Goal: Information Seeking & Learning: Learn about a topic

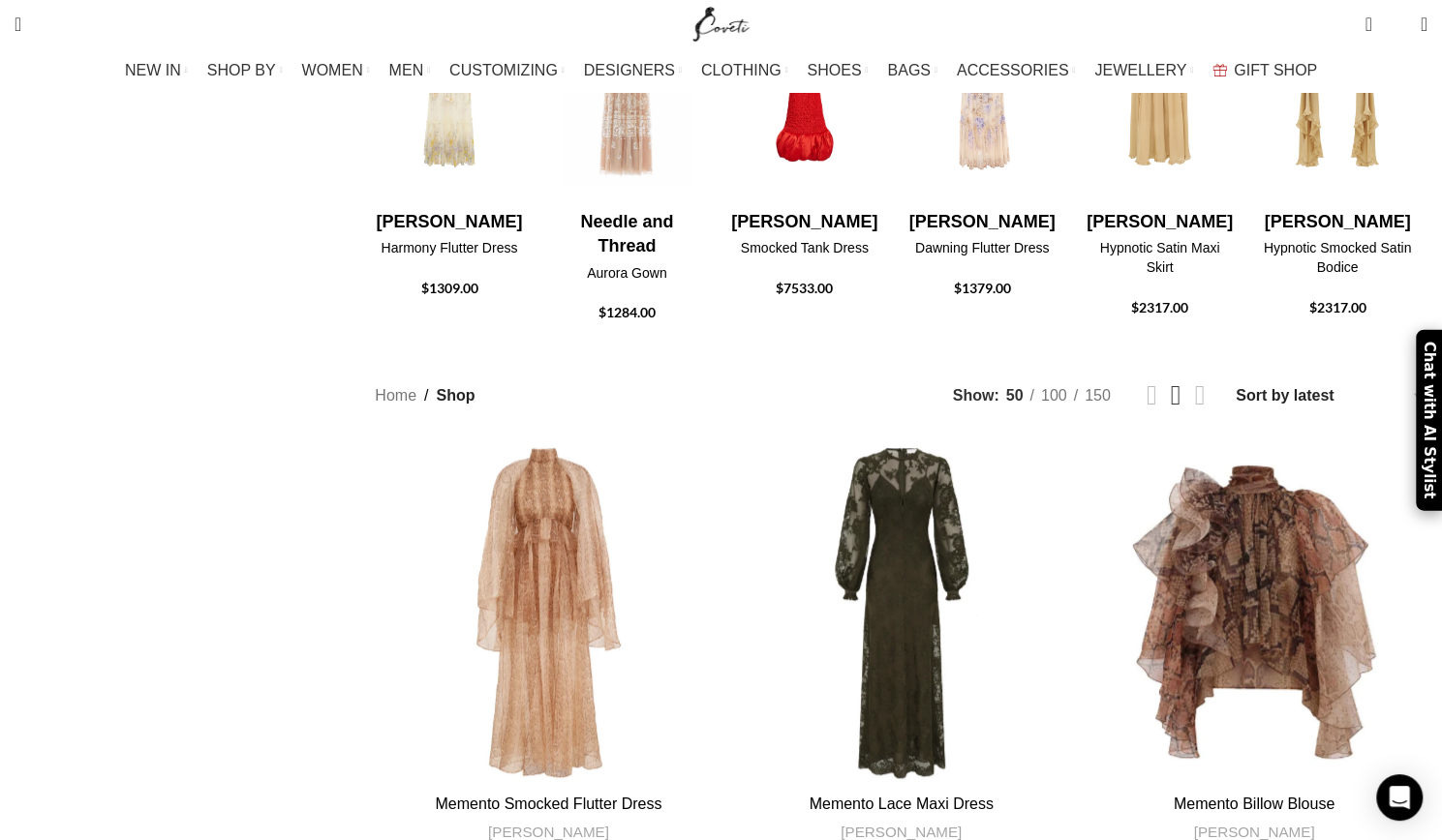
scroll to position [774, 0]
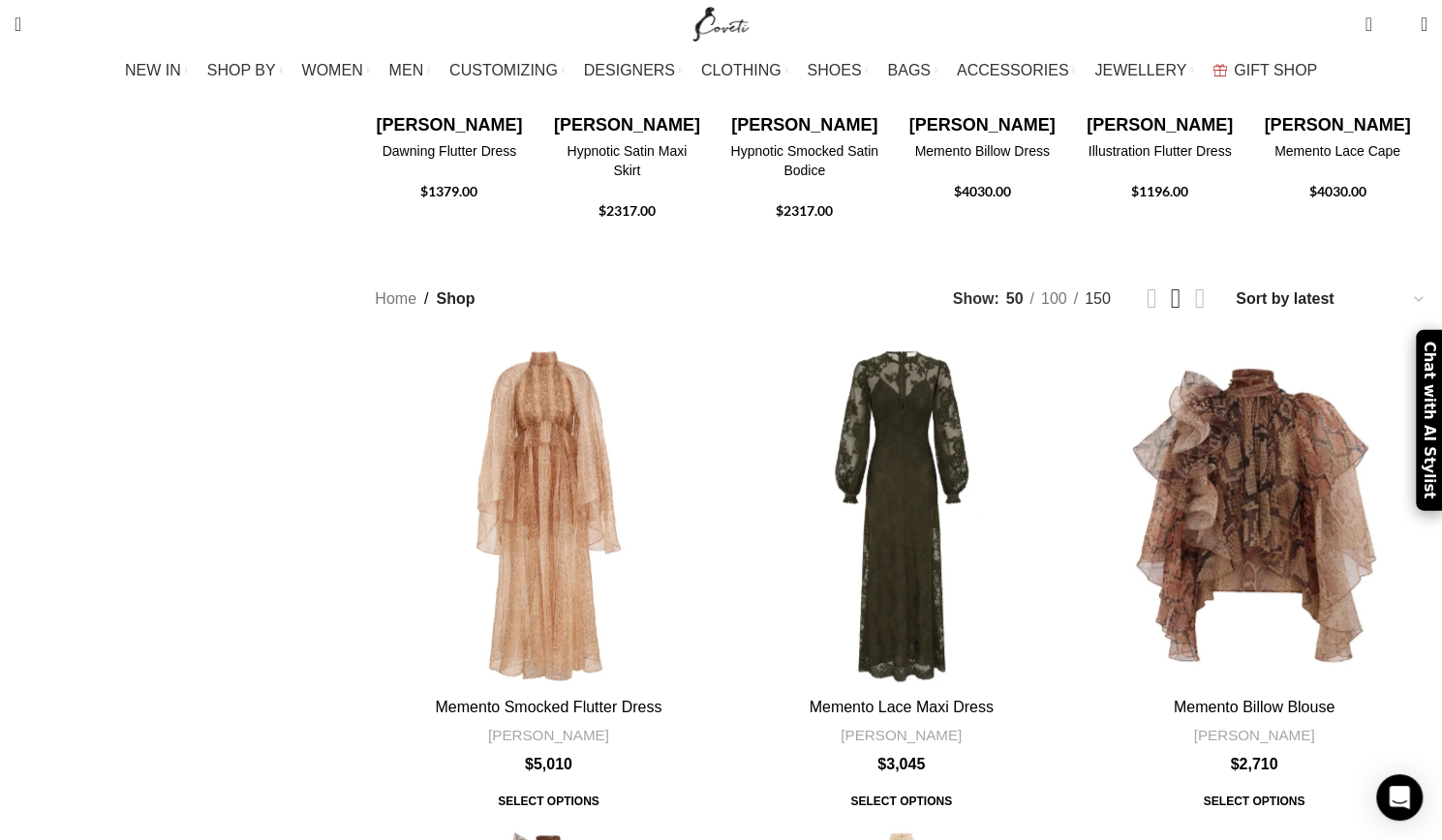
click at [1084, 291] on span "150" at bounding box center [1097, 298] width 26 height 16
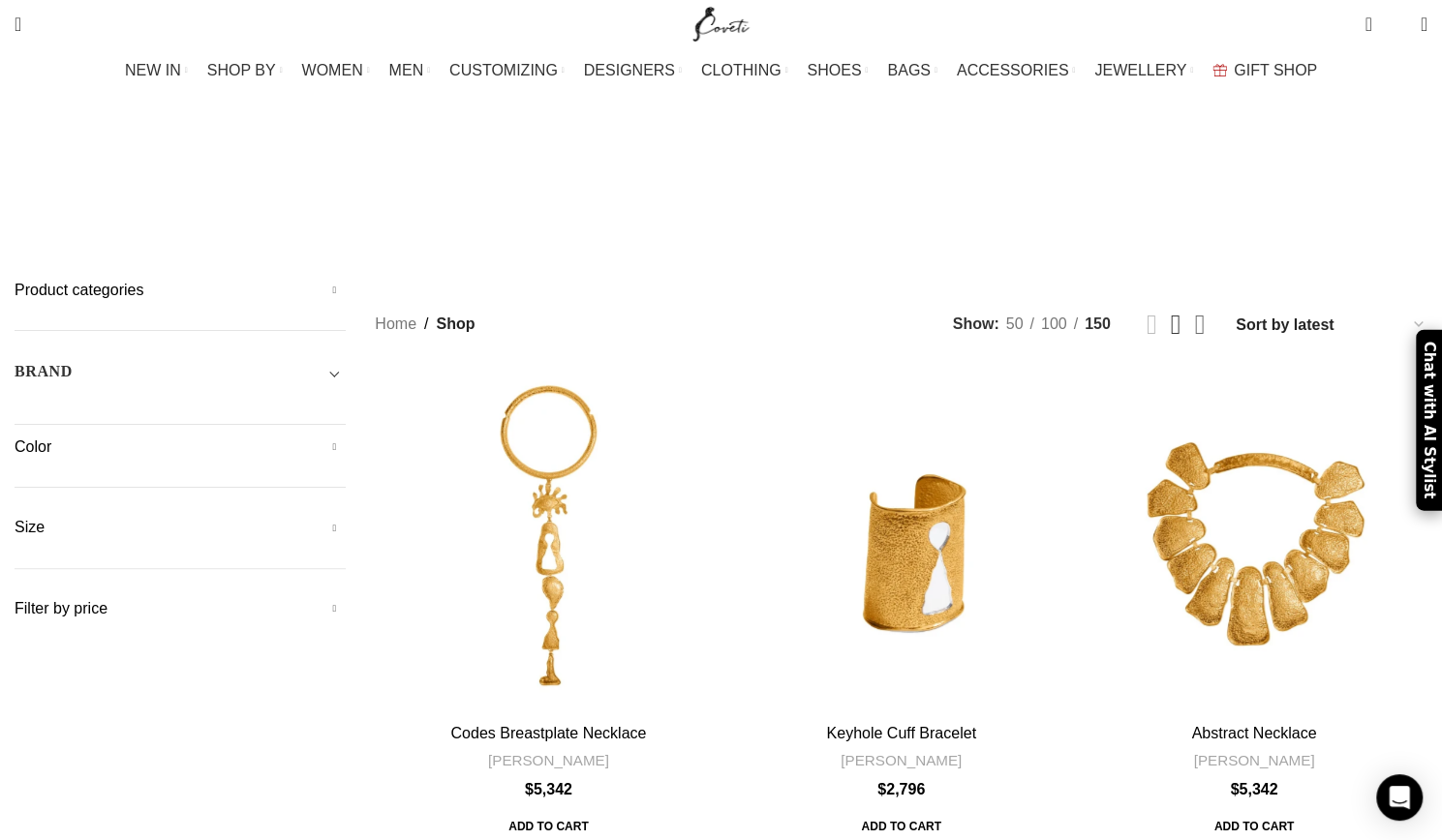
click at [1194, 311] on link "Grid view 4" at bounding box center [1199, 325] width 11 height 28
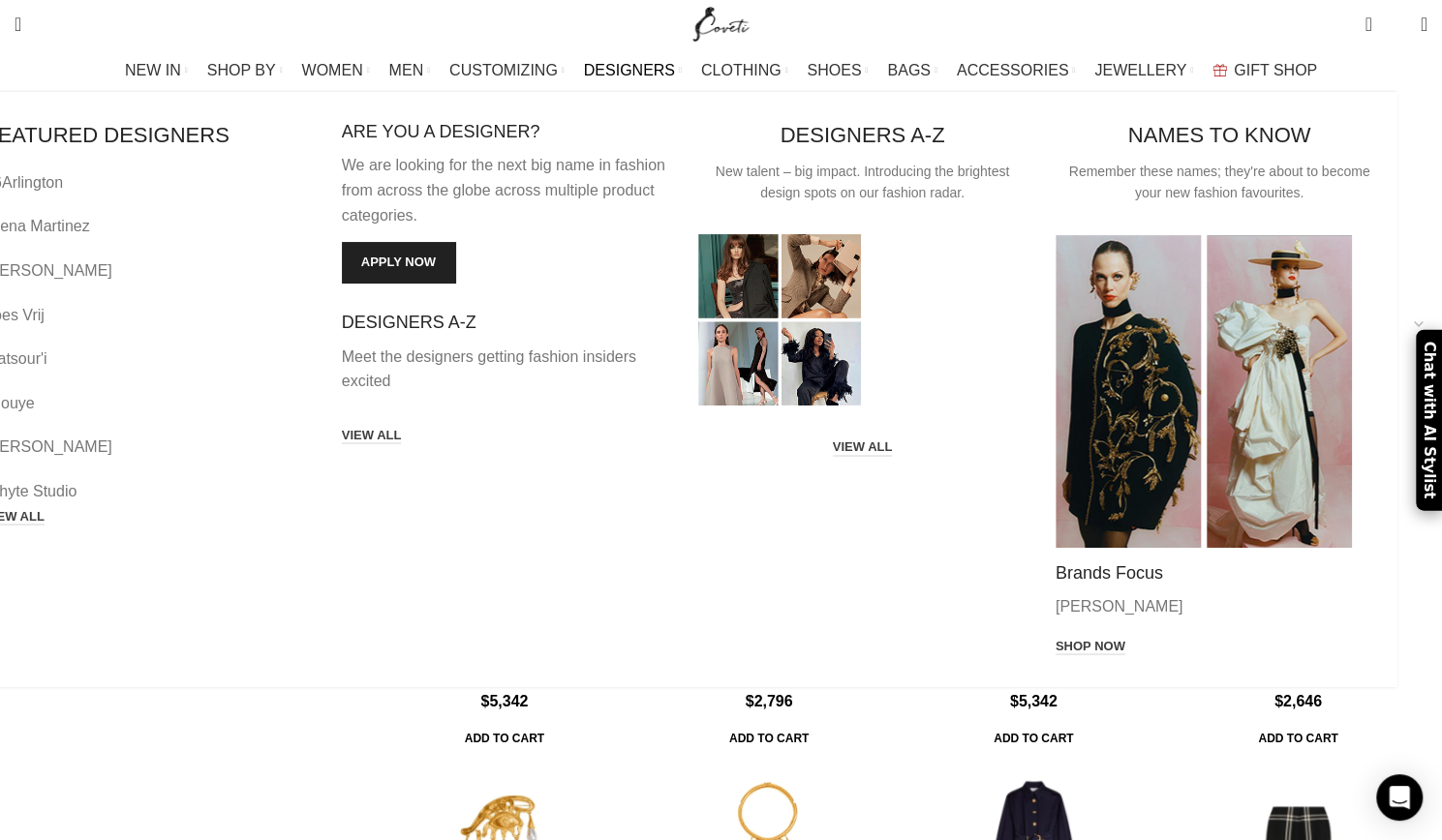
click at [681, 64] on link "DESIGNERS" at bounding box center [633, 71] width 98 height 39
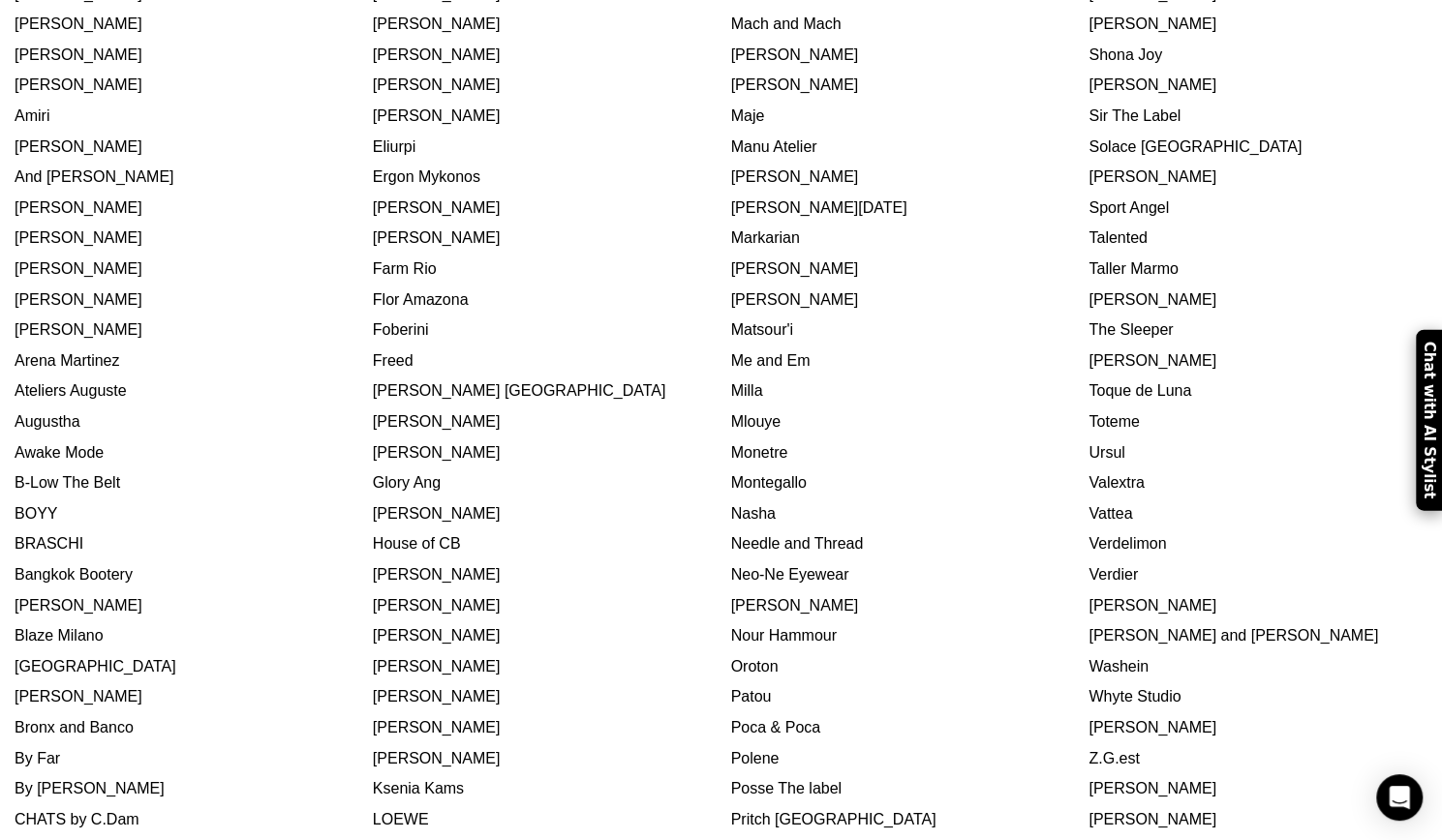
click at [1088, 780] on link "[PERSON_NAME]" at bounding box center [1152, 788] width 128 height 16
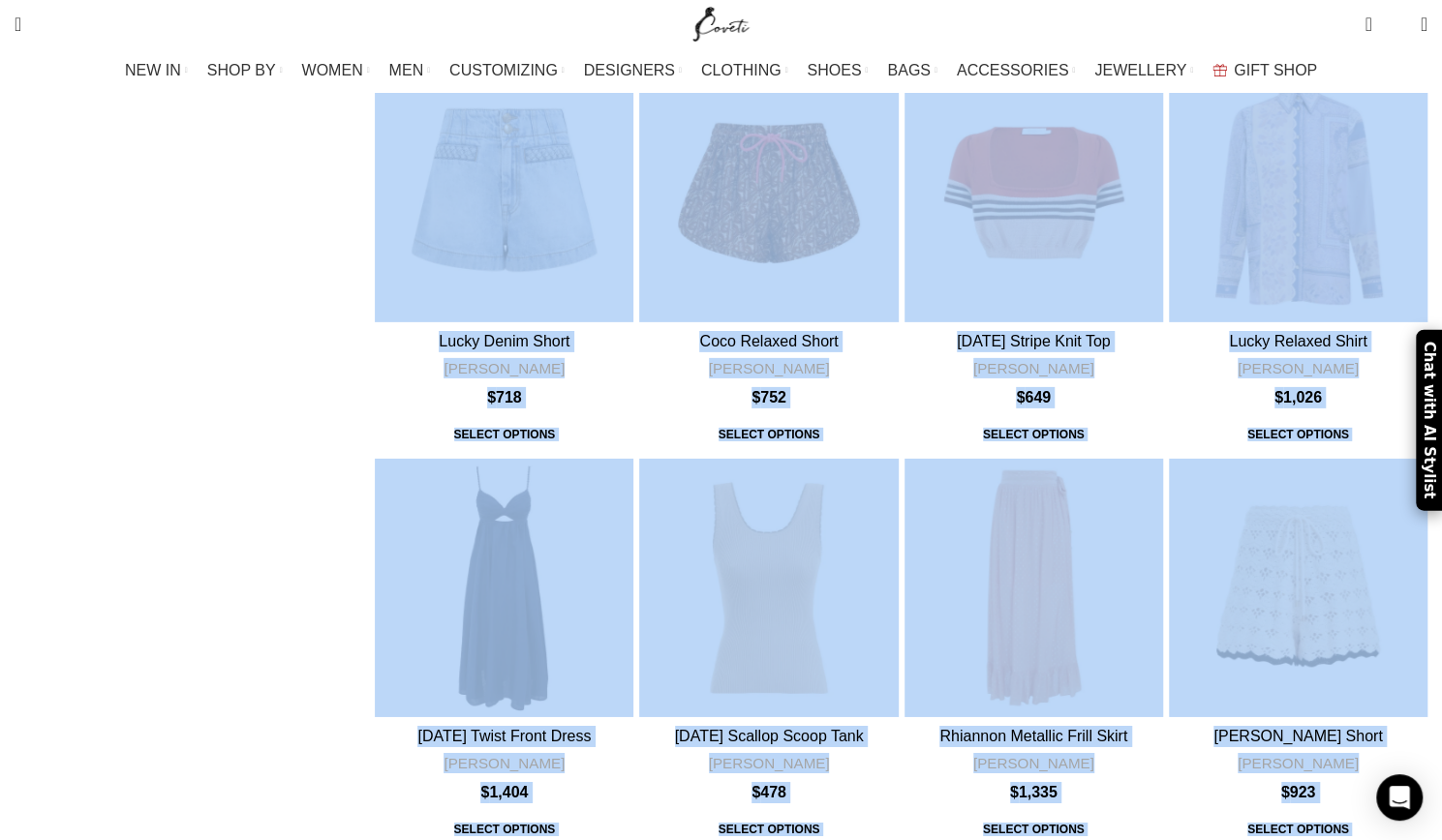
scroll to position [12032, 0]
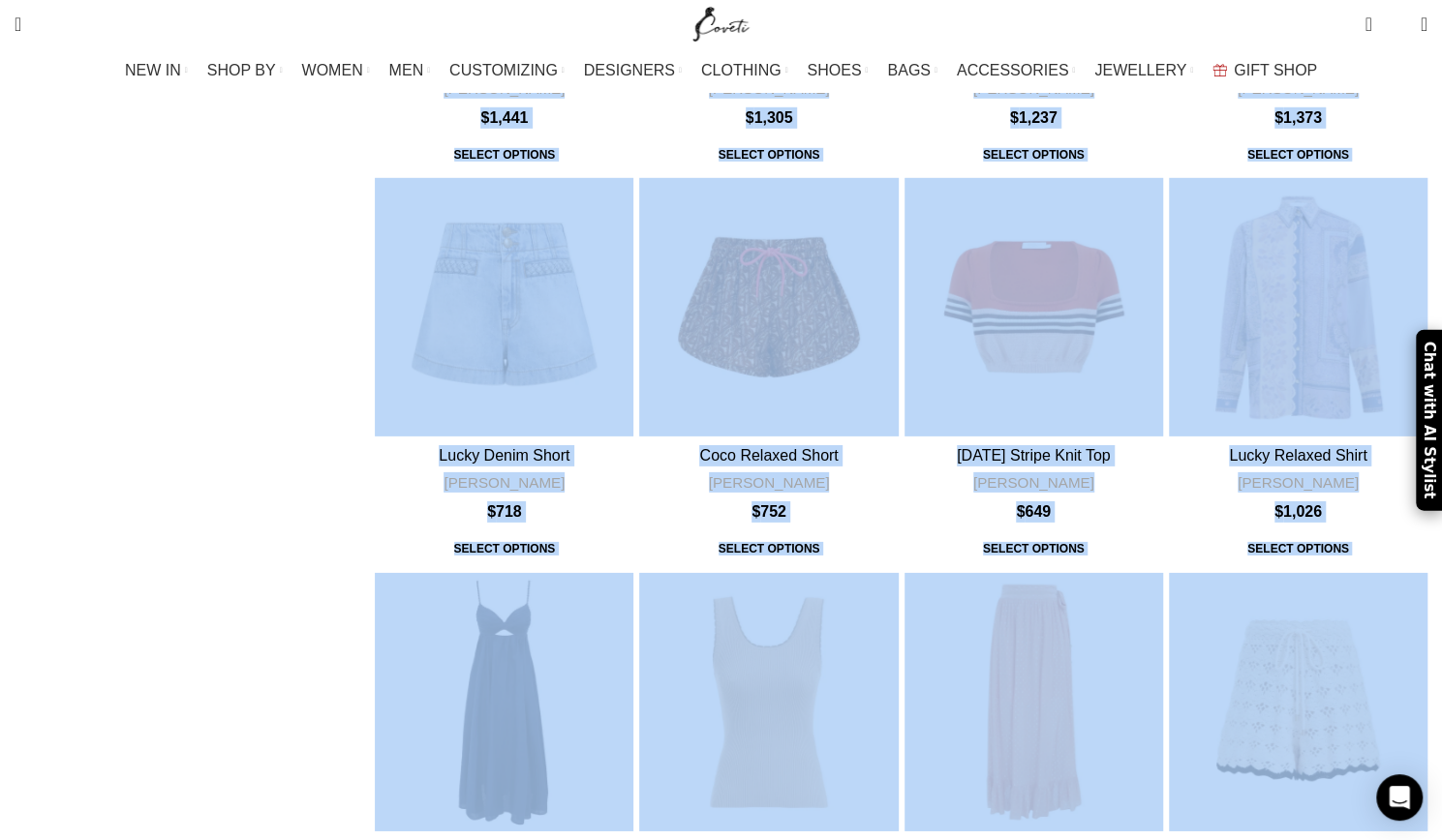
drag, startPoint x: 462, startPoint y: 290, endPoint x: 934, endPoint y: 339, distance: 474.5
copy div "Quick view Wishlist Wishlist Zimmermann Memento Smocked Flutter Dress $5010.00 …"
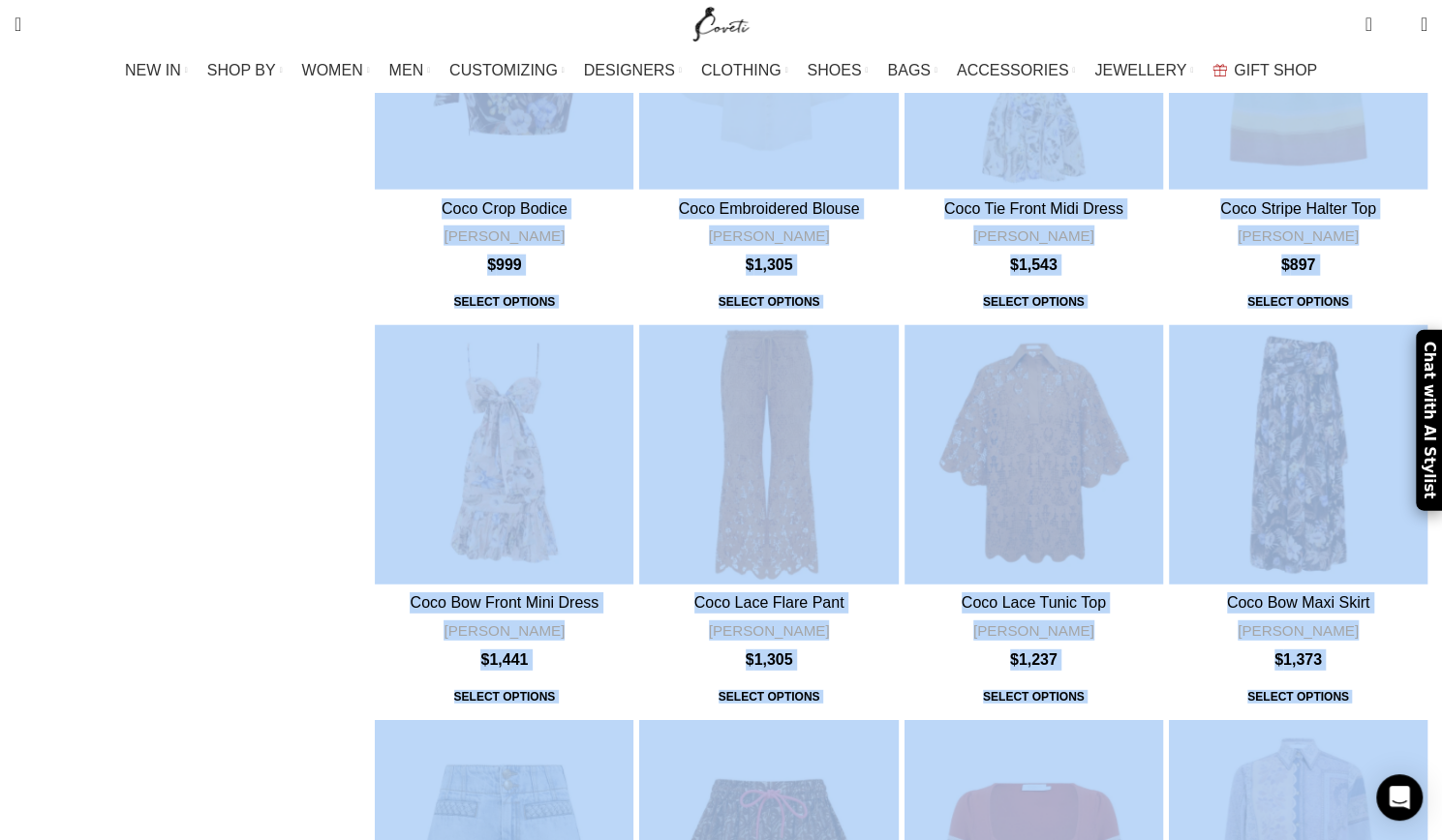
scroll to position [11354, 0]
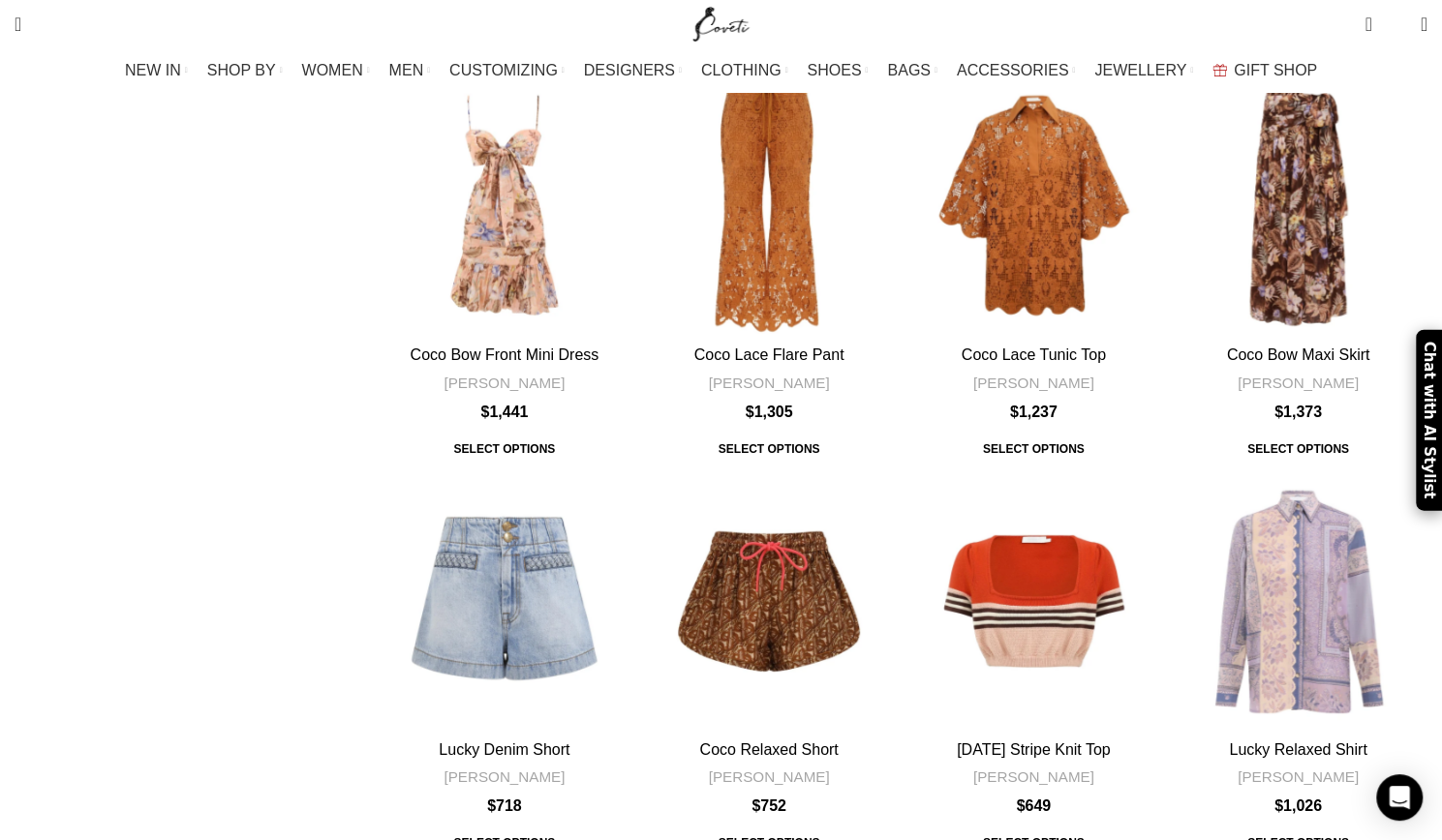
scroll to position [11742, 0]
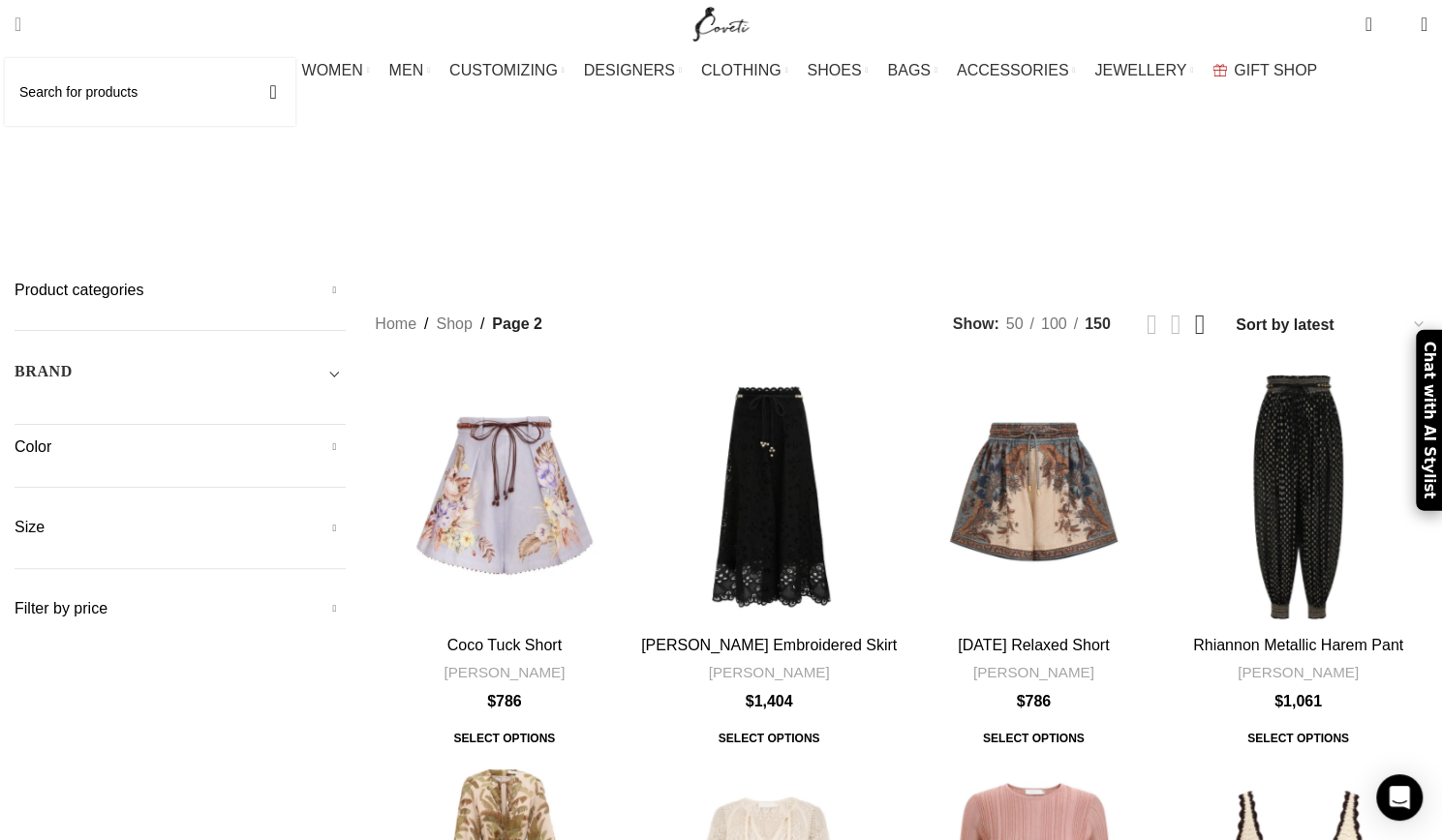
click at [89, 90] on input "Search" at bounding box center [150, 92] width 291 height 68
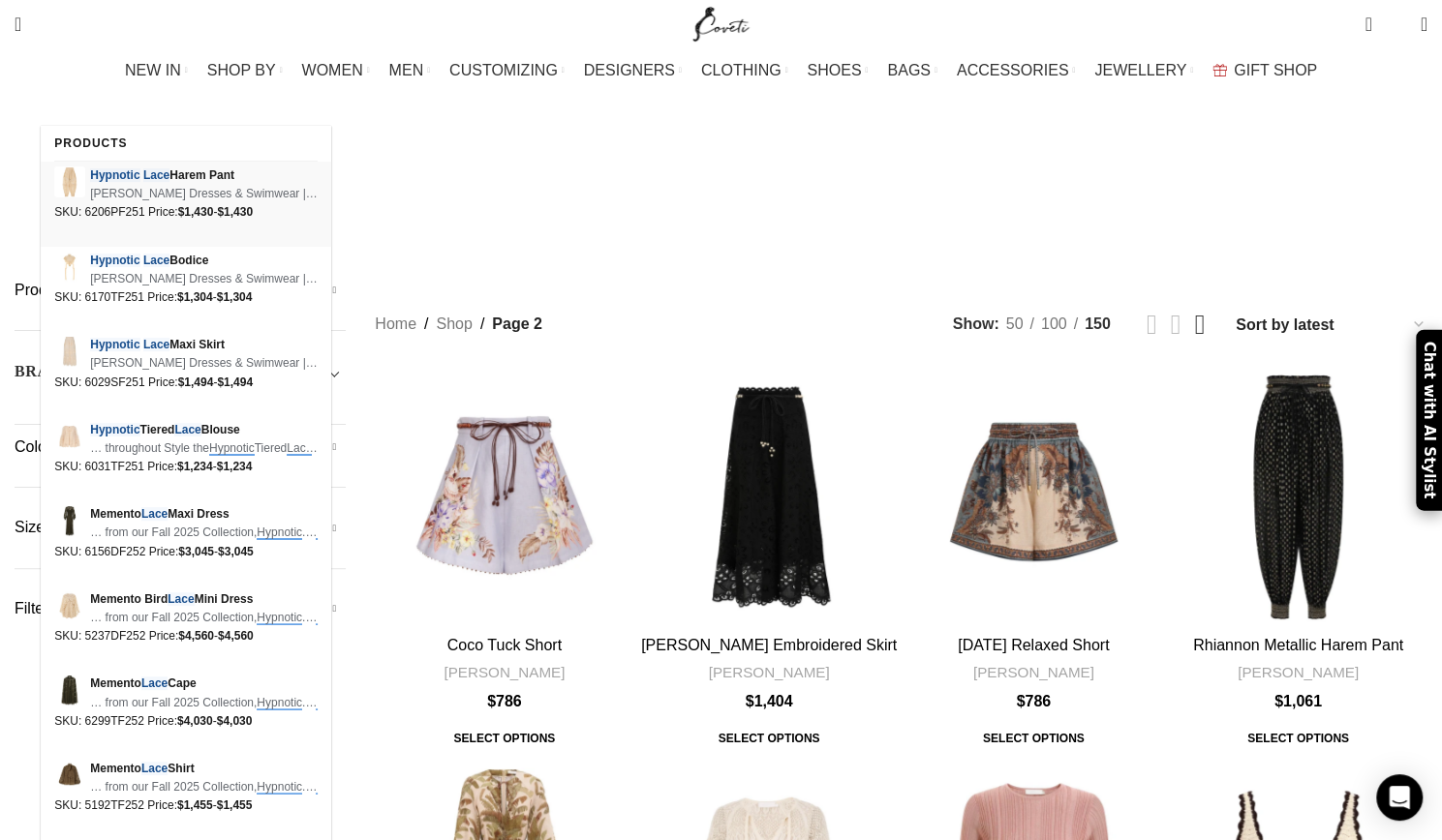
click at [136, 171] on em "Hypnotic" at bounding box center [114, 175] width 49 height 14
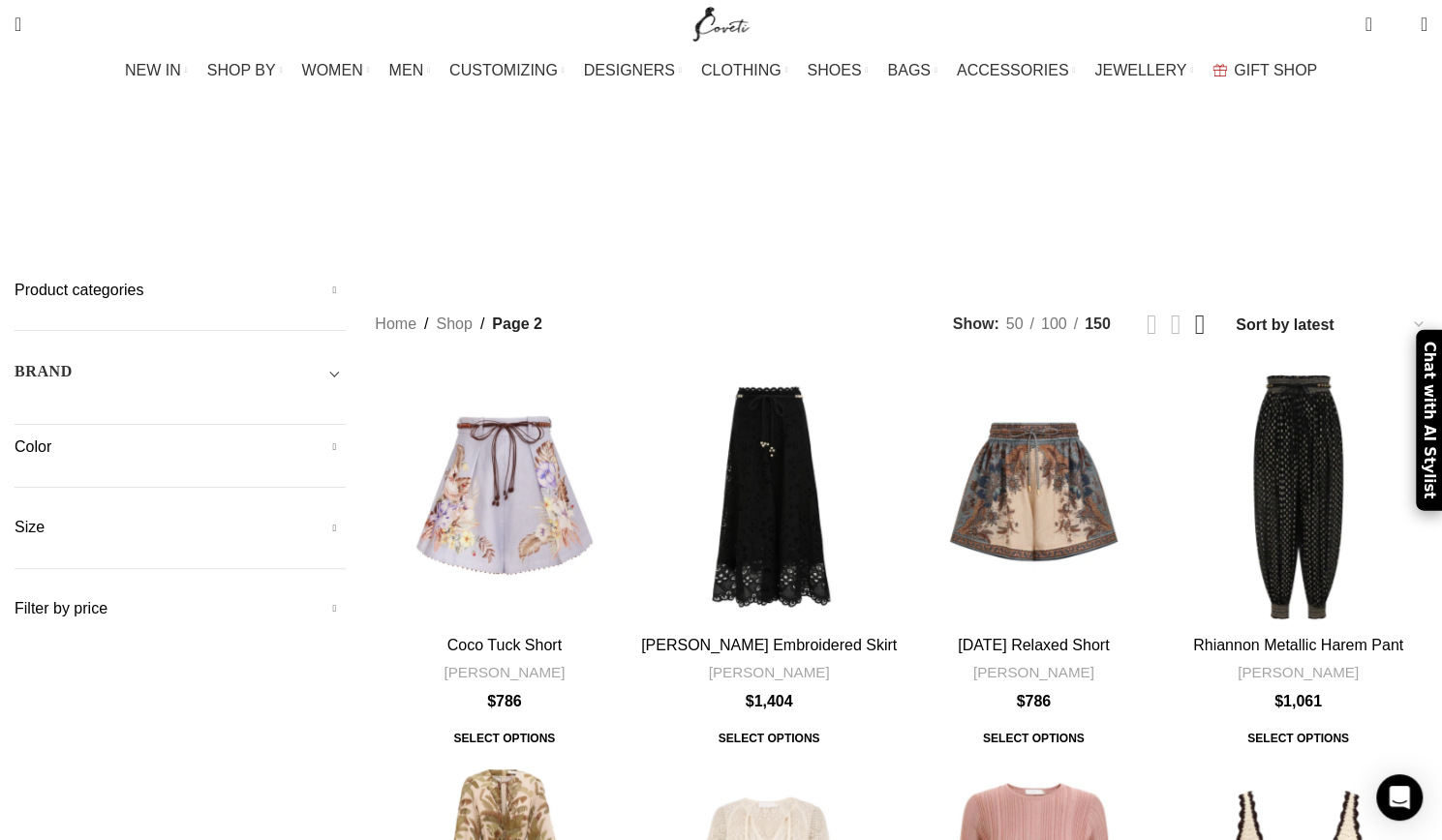
type input "hypnotic lace"
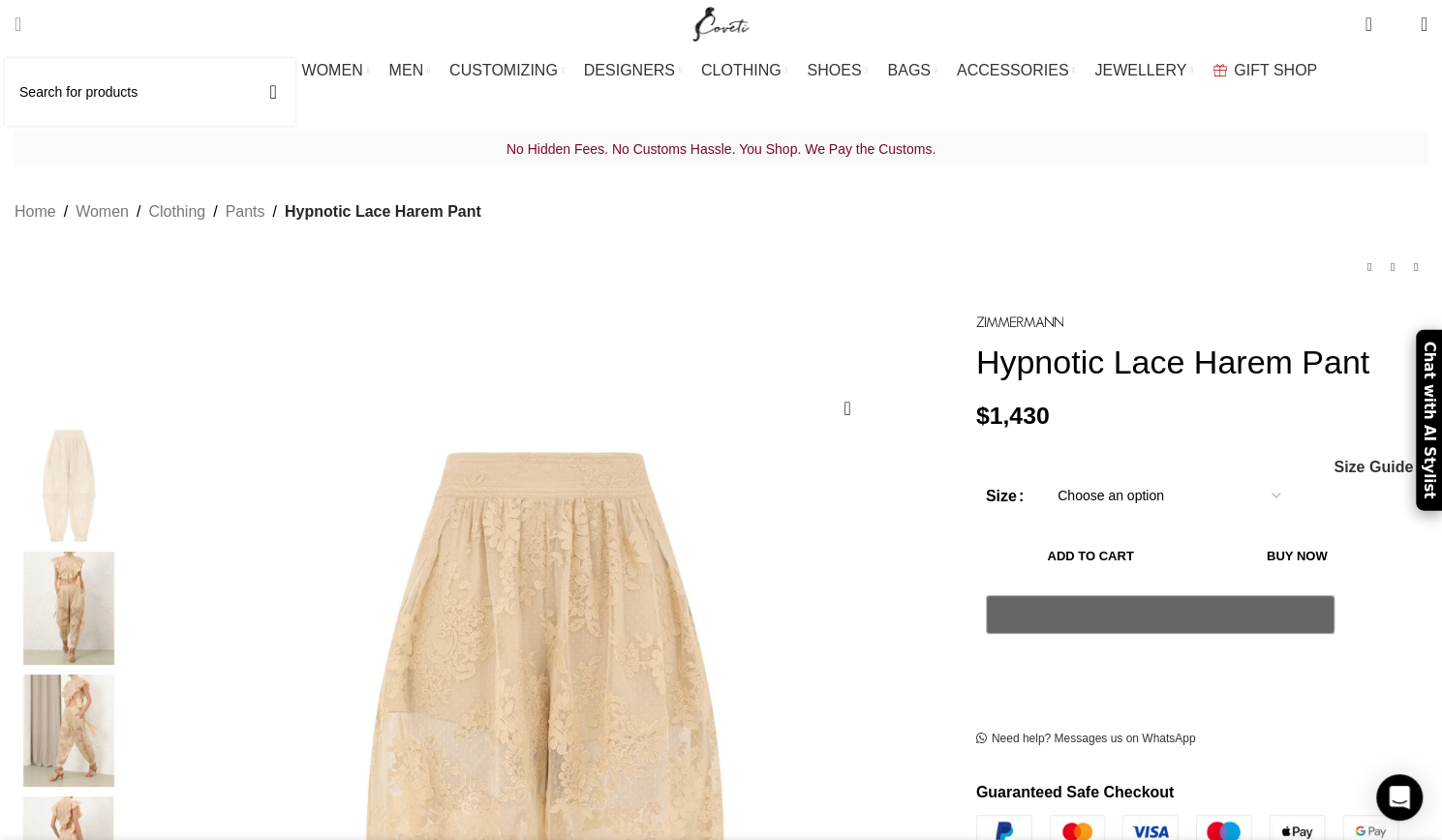
click at [132, 83] on input "Search" at bounding box center [150, 92] width 291 height 68
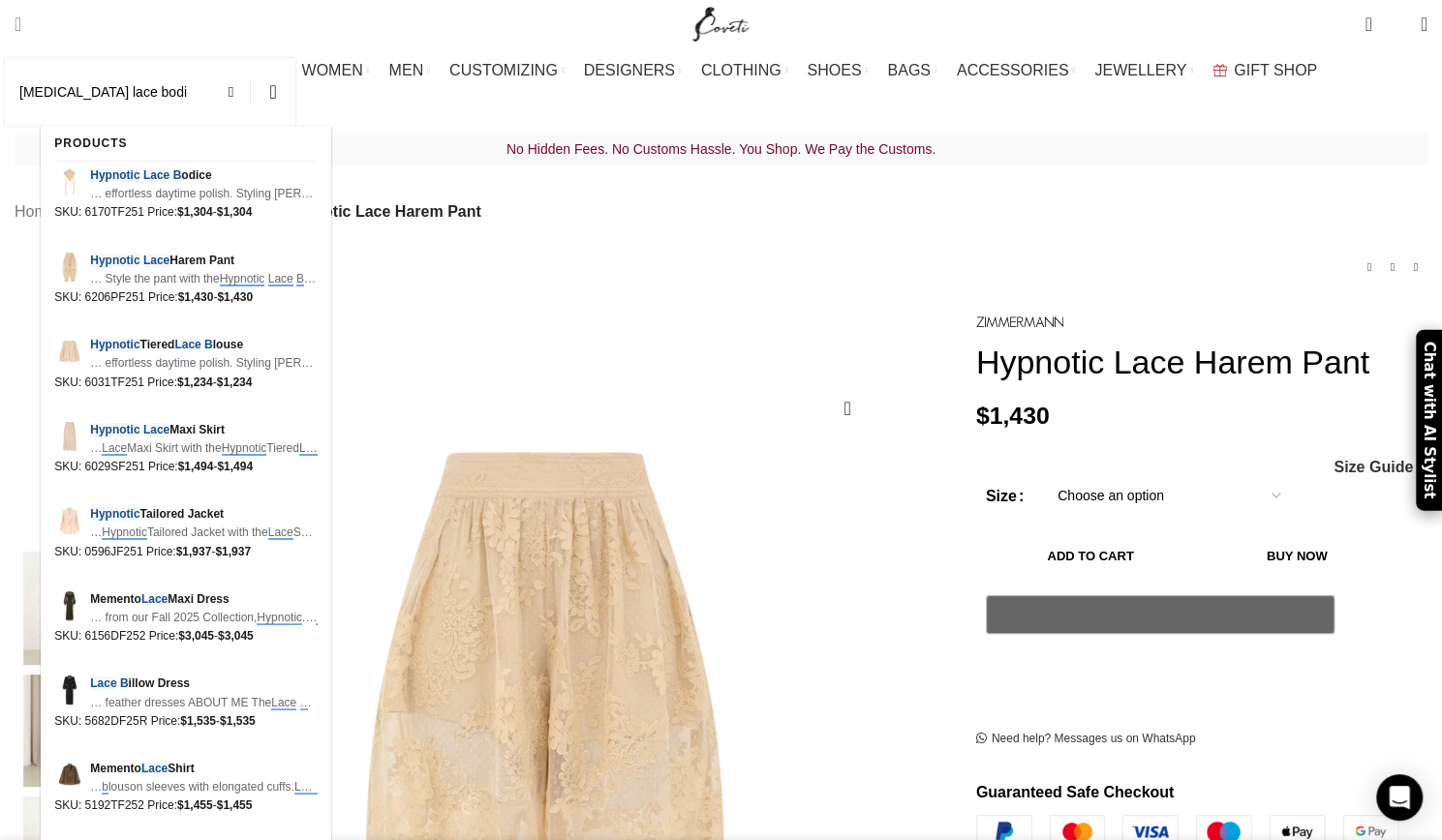
scroll to position [0, 611]
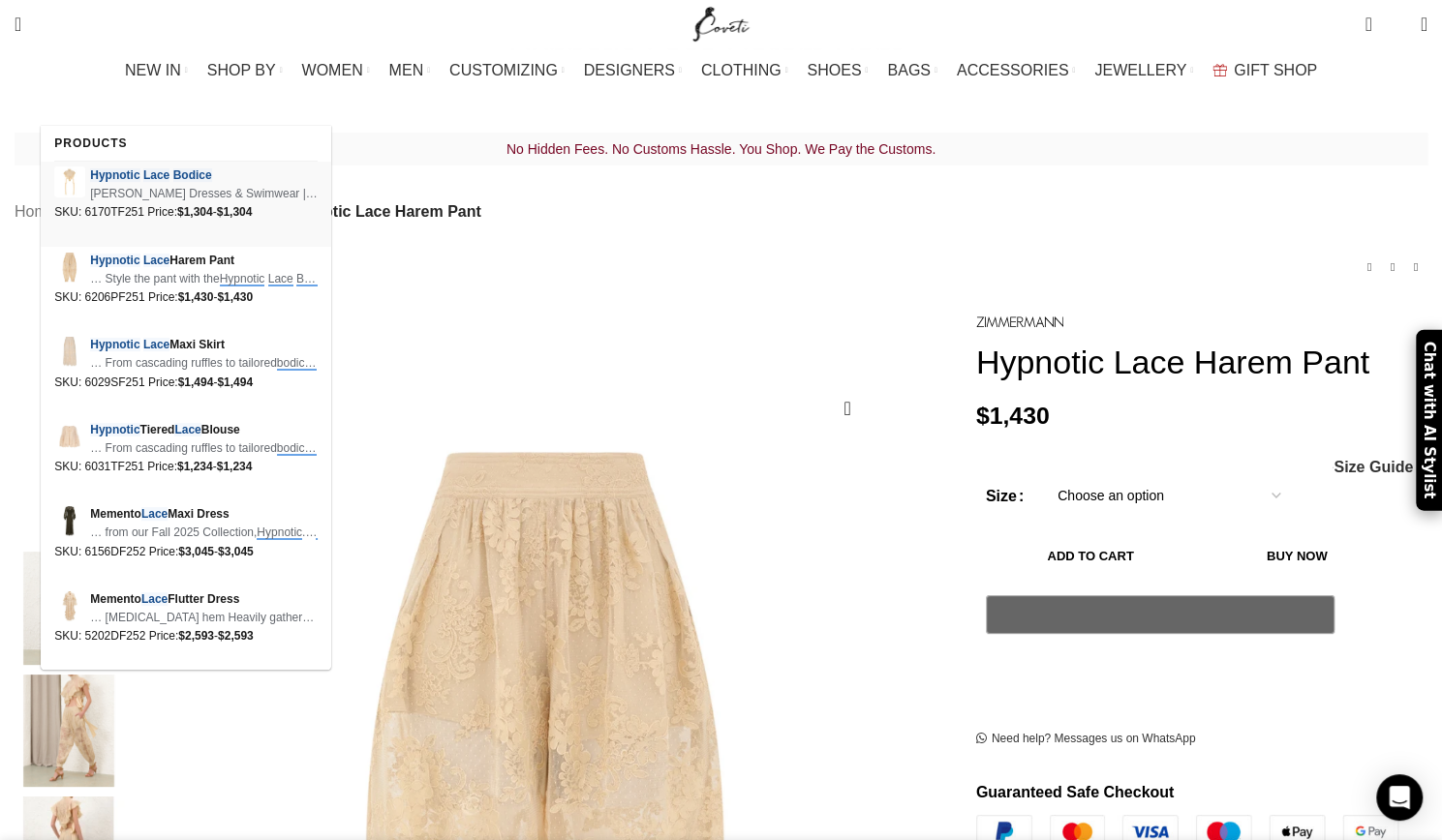
click at [126, 180] on em "Hypnotic" at bounding box center [114, 175] width 49 height 14
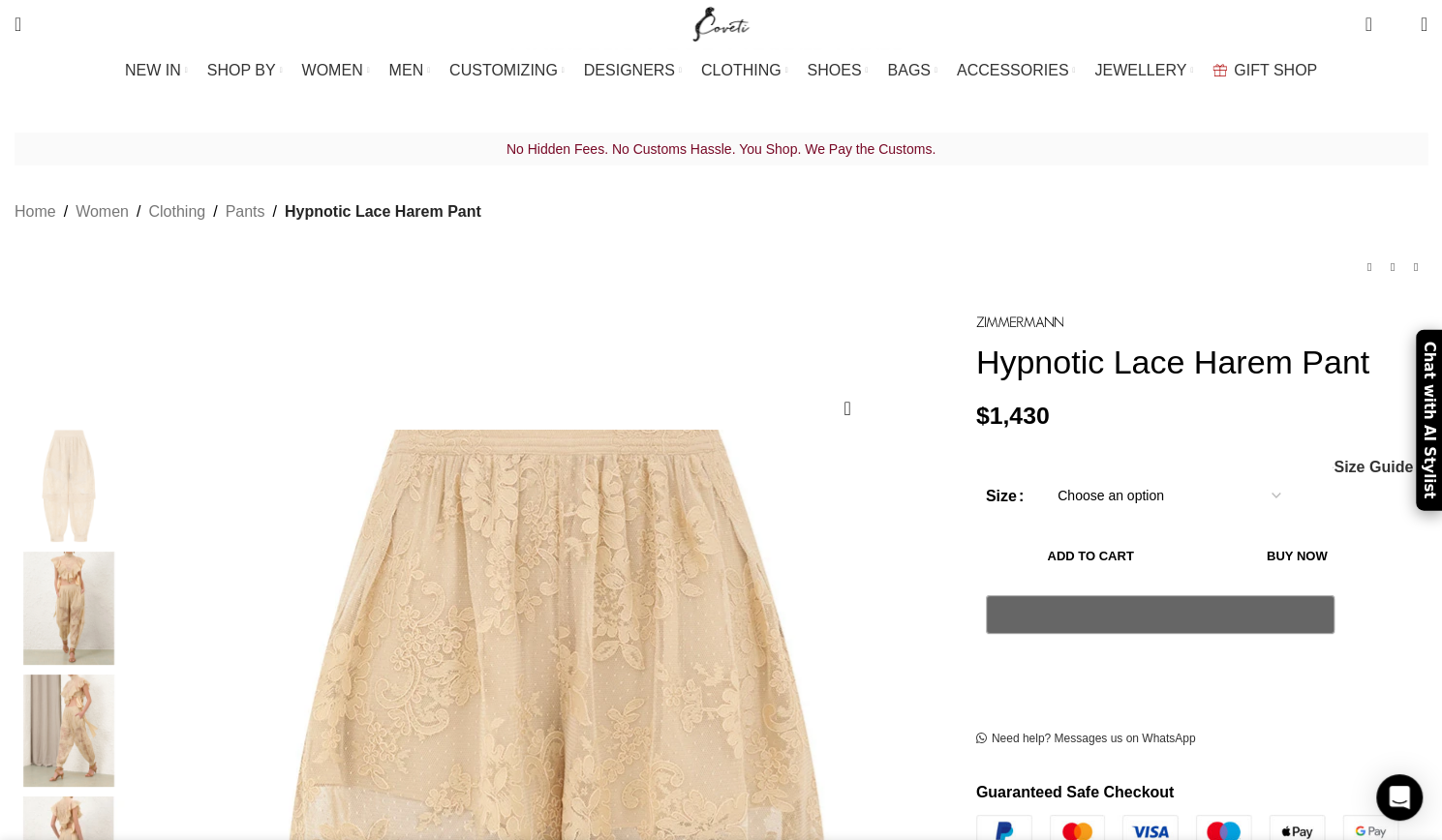
type input "hypnotic lace bodice"
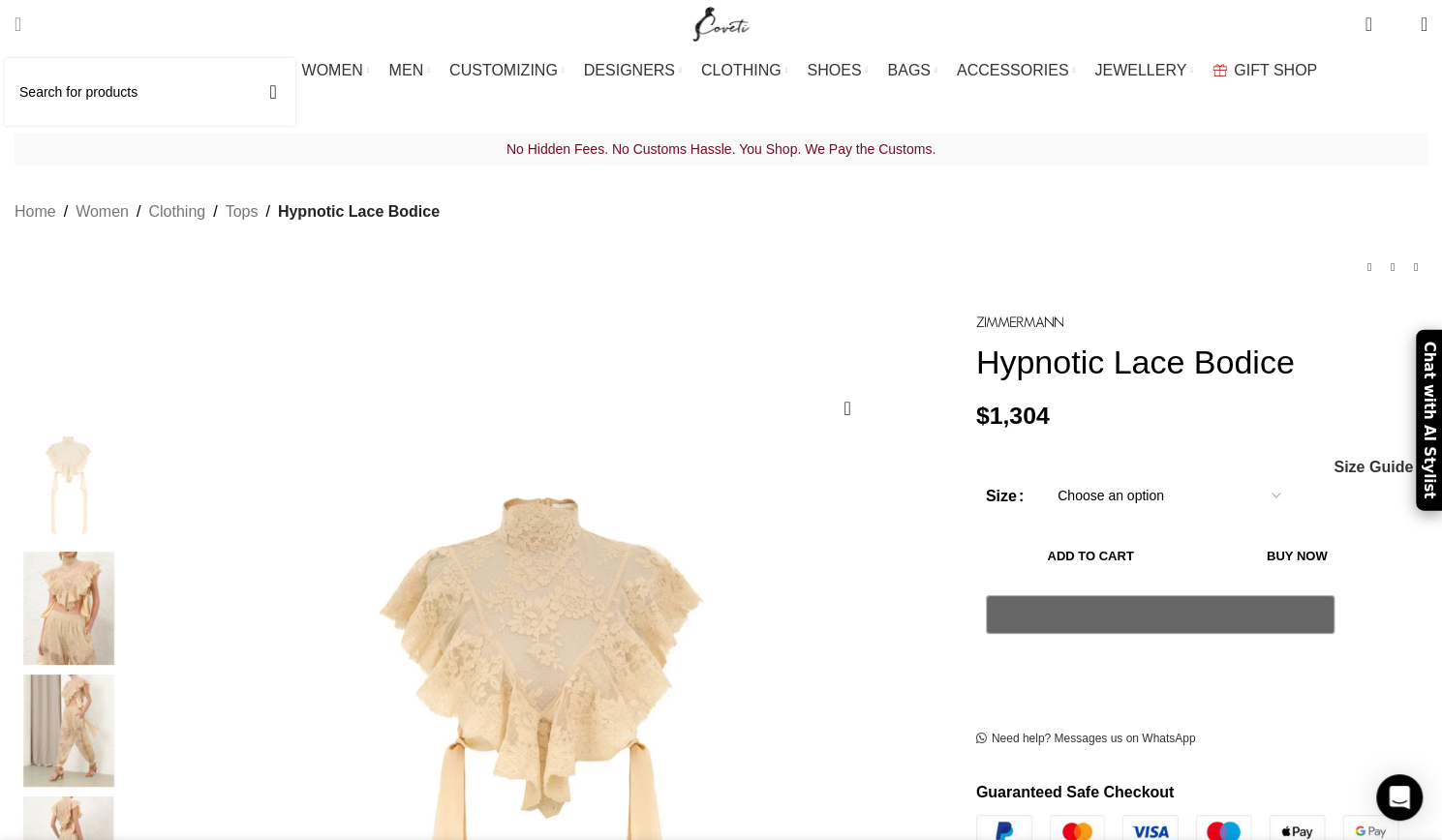
click at [79, 89] on input "Search" at bounding box center [150, 92] width 291 height 68
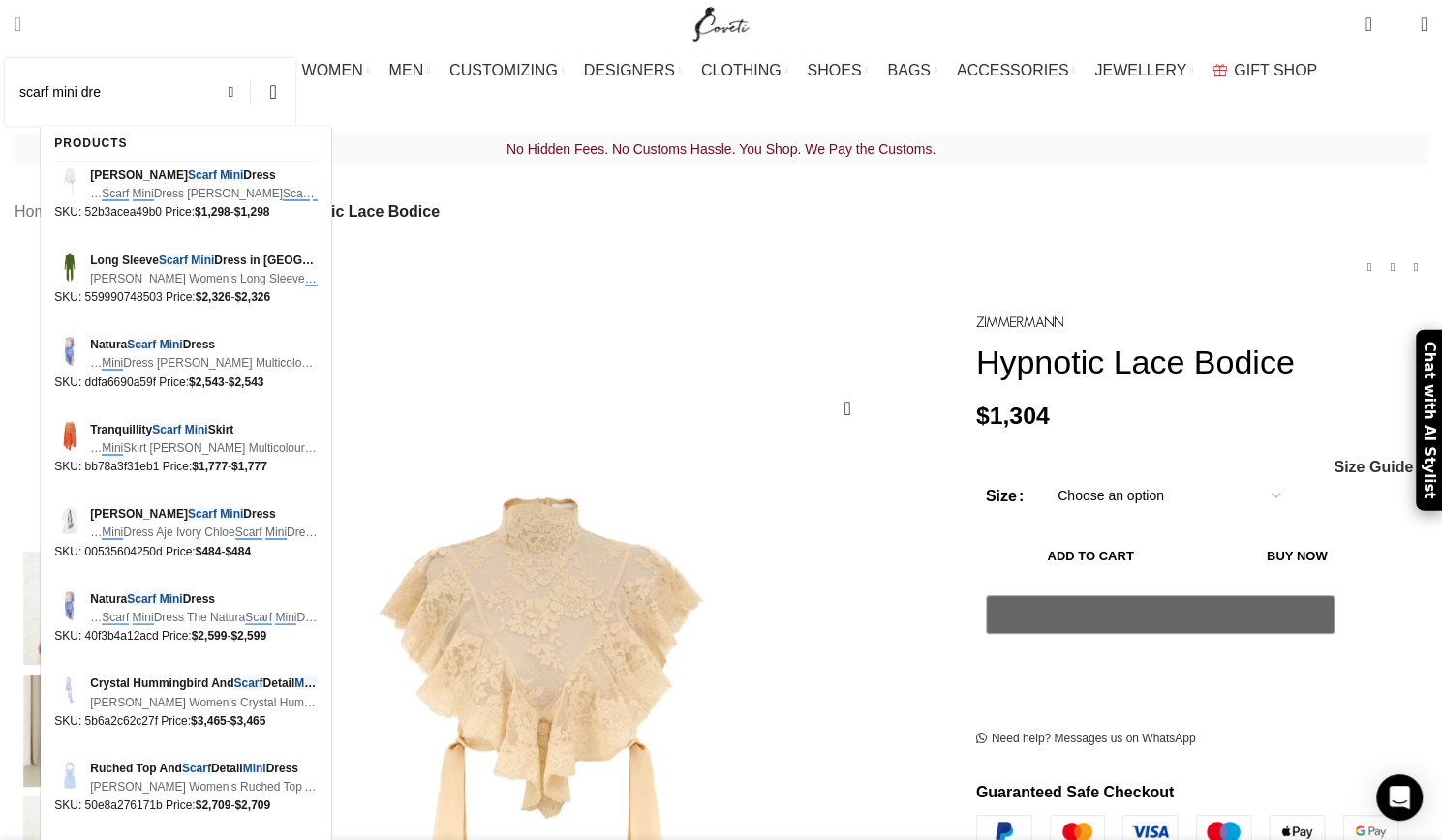
scroll to position [0, 408]
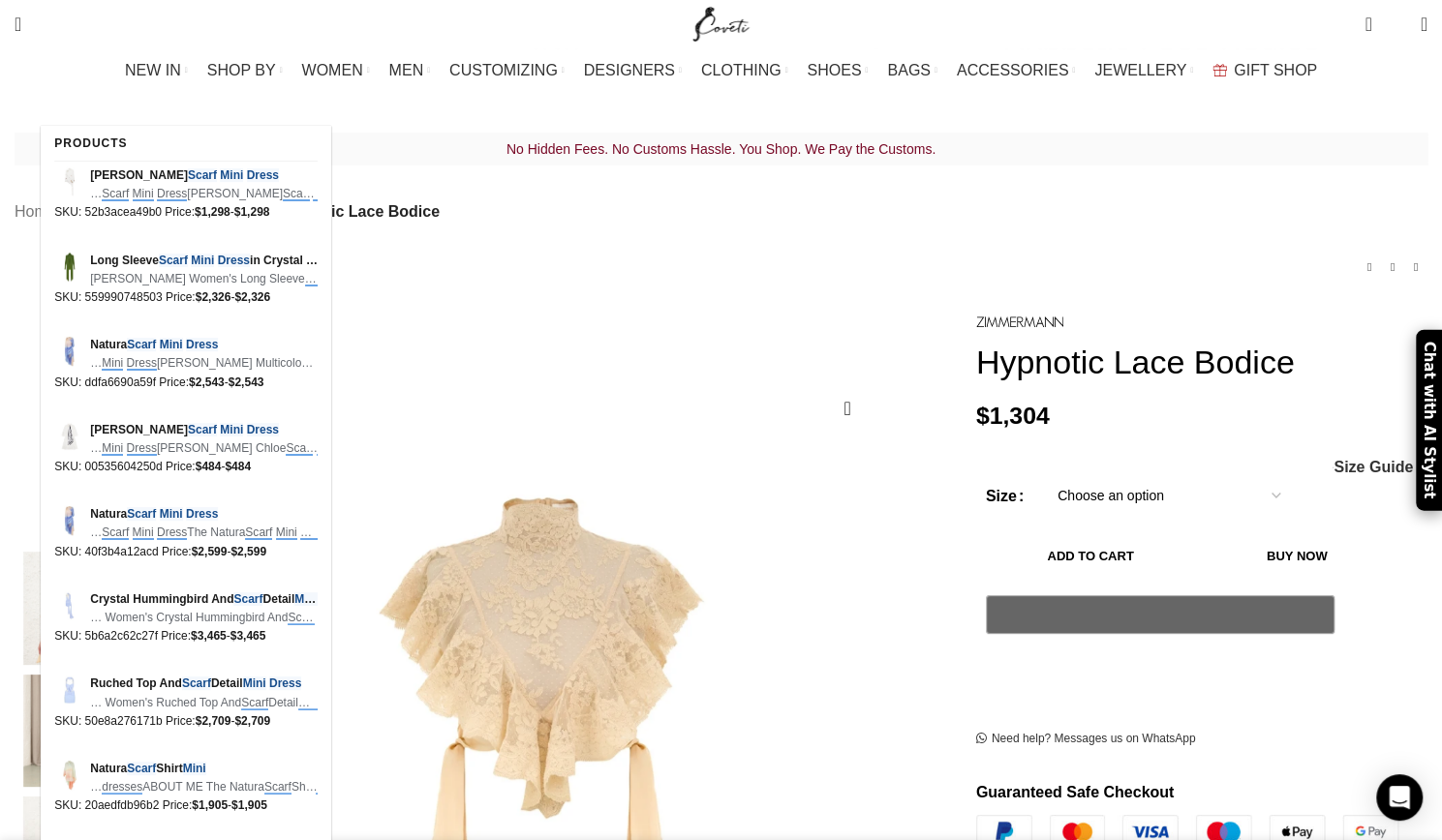
type input "scarf mini dress"
click at [251, 73] on button "Search" at bounding box center [273, 107] width 45 height 68
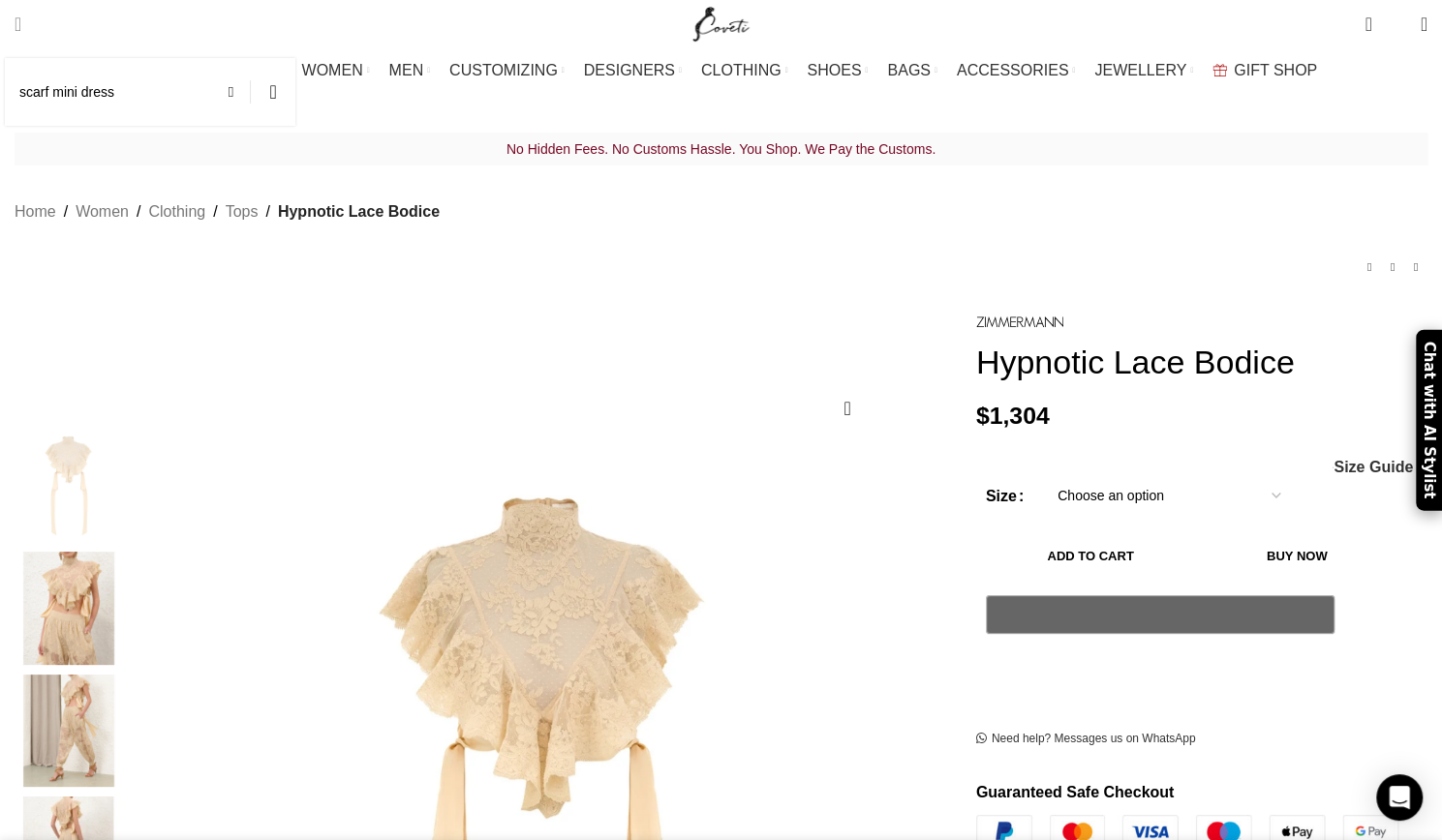
click at [21, 18] on span "Search" at bounding box center [17, 24] width 7 height 19
click at [296, 92] on button "Search" at bounding box center [273, 92] width 45 height 68
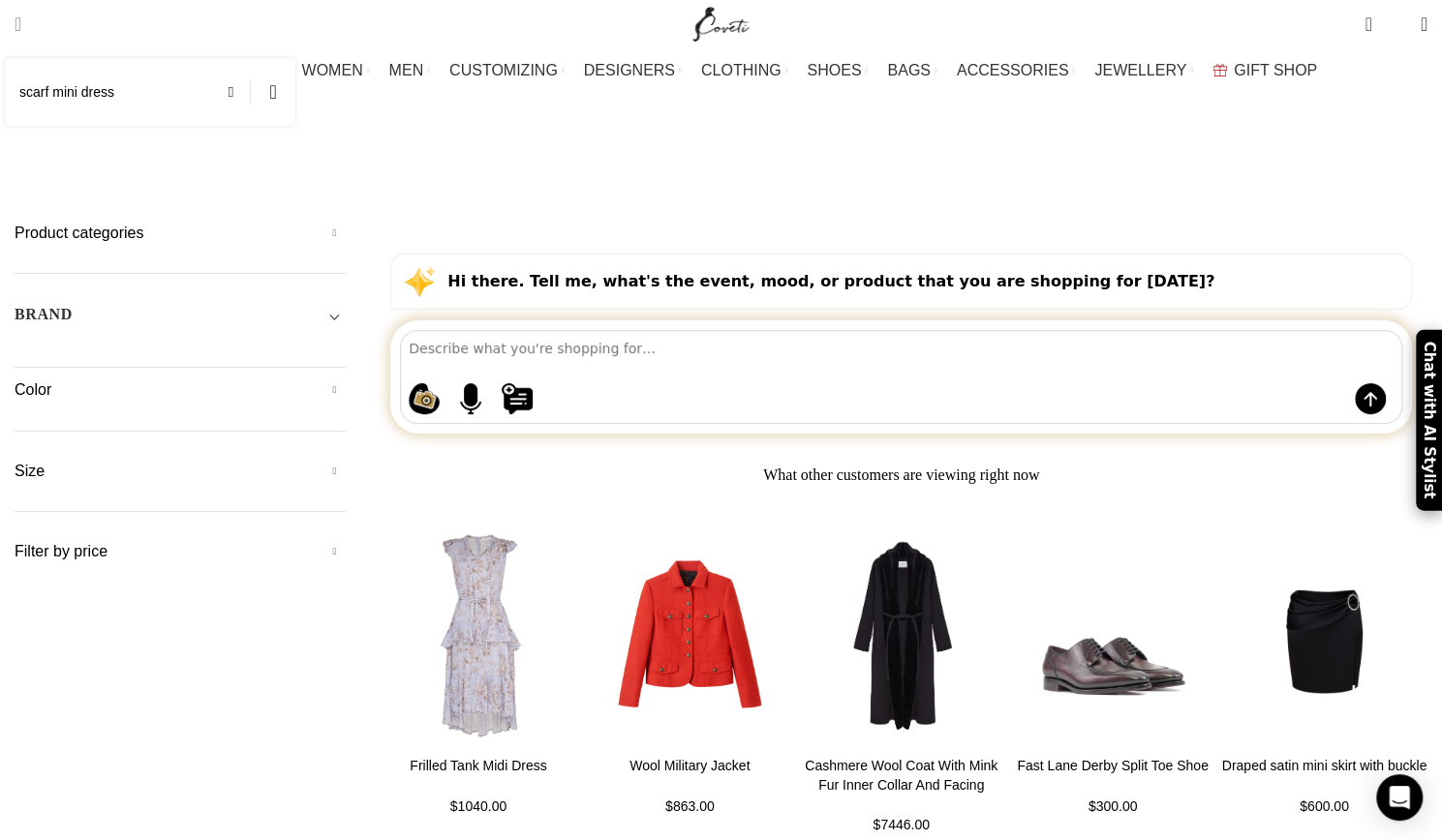
click at [155, 96] on input "scarf mini dress" at bounding box center [150, 92] width 291 height 68
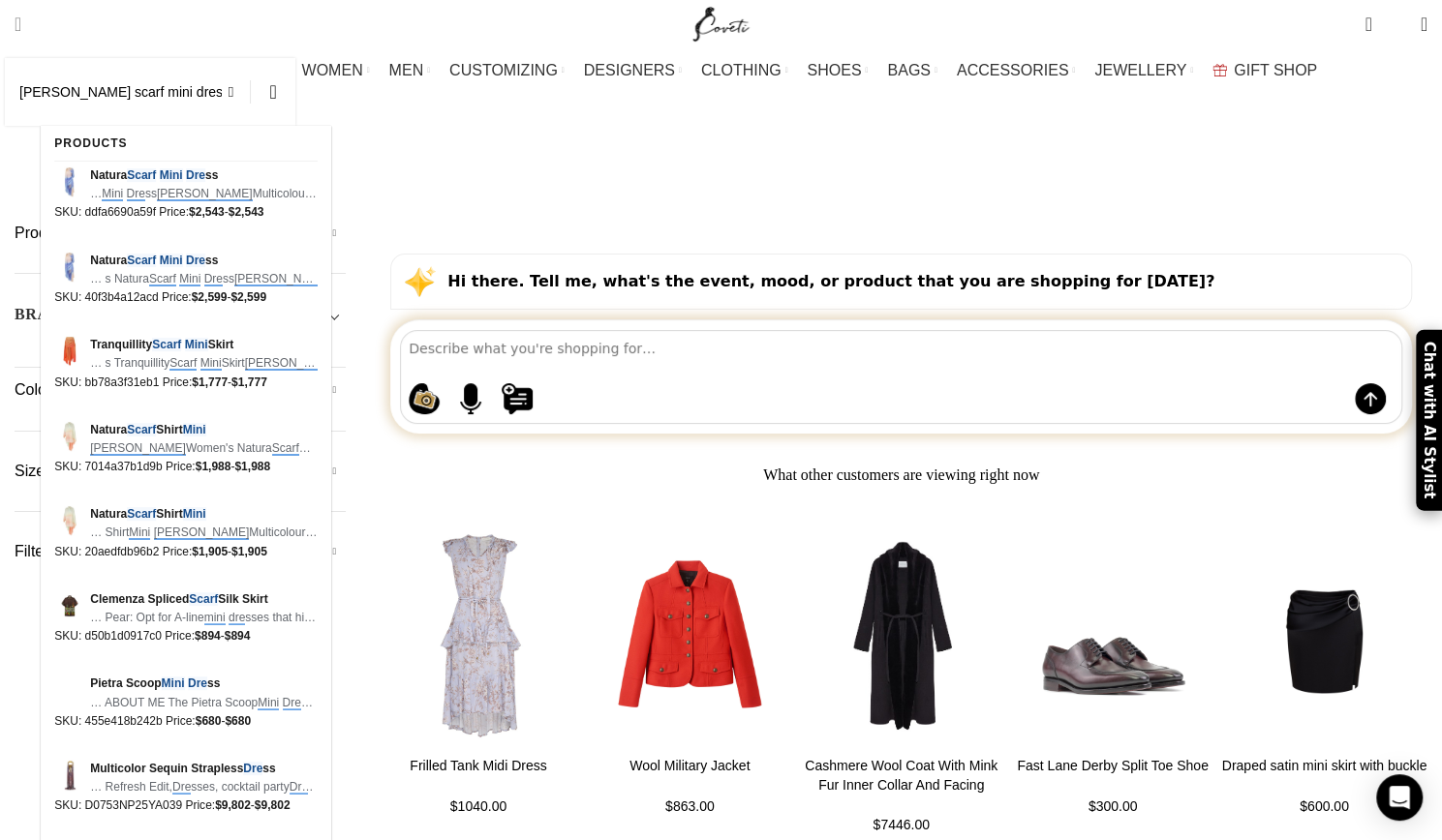
type input "[PERSON_NAME] scarf mini dress"
click at [251, 58] on button "Search" at bounding box center [273, 92] width 45 height 68
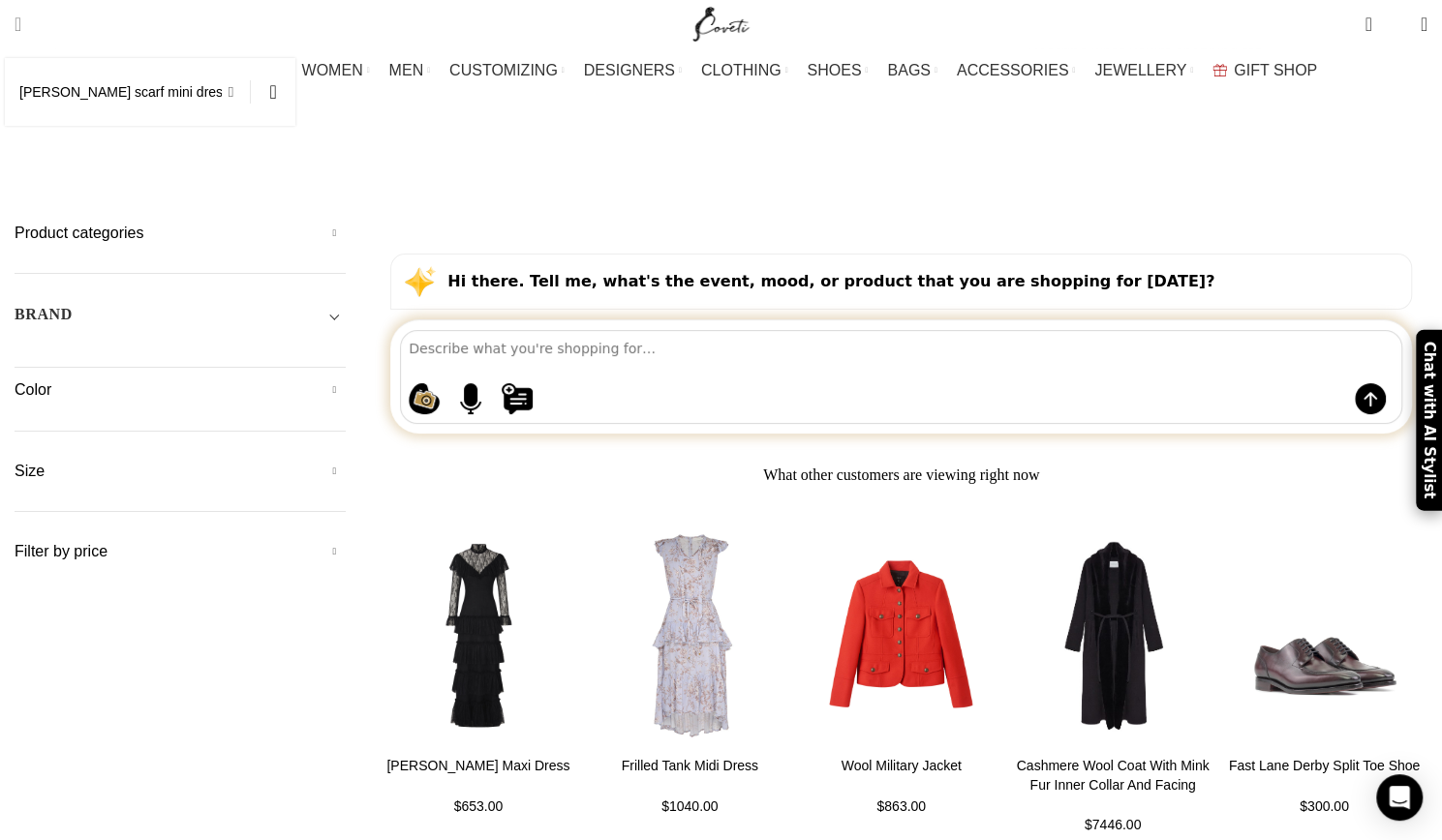
click at [251, 93] on span at bounding box center [236, 92] width 29 height 23
click at [201, 94] on input "Search" at bounding box center [150, 92] width 291 height 68
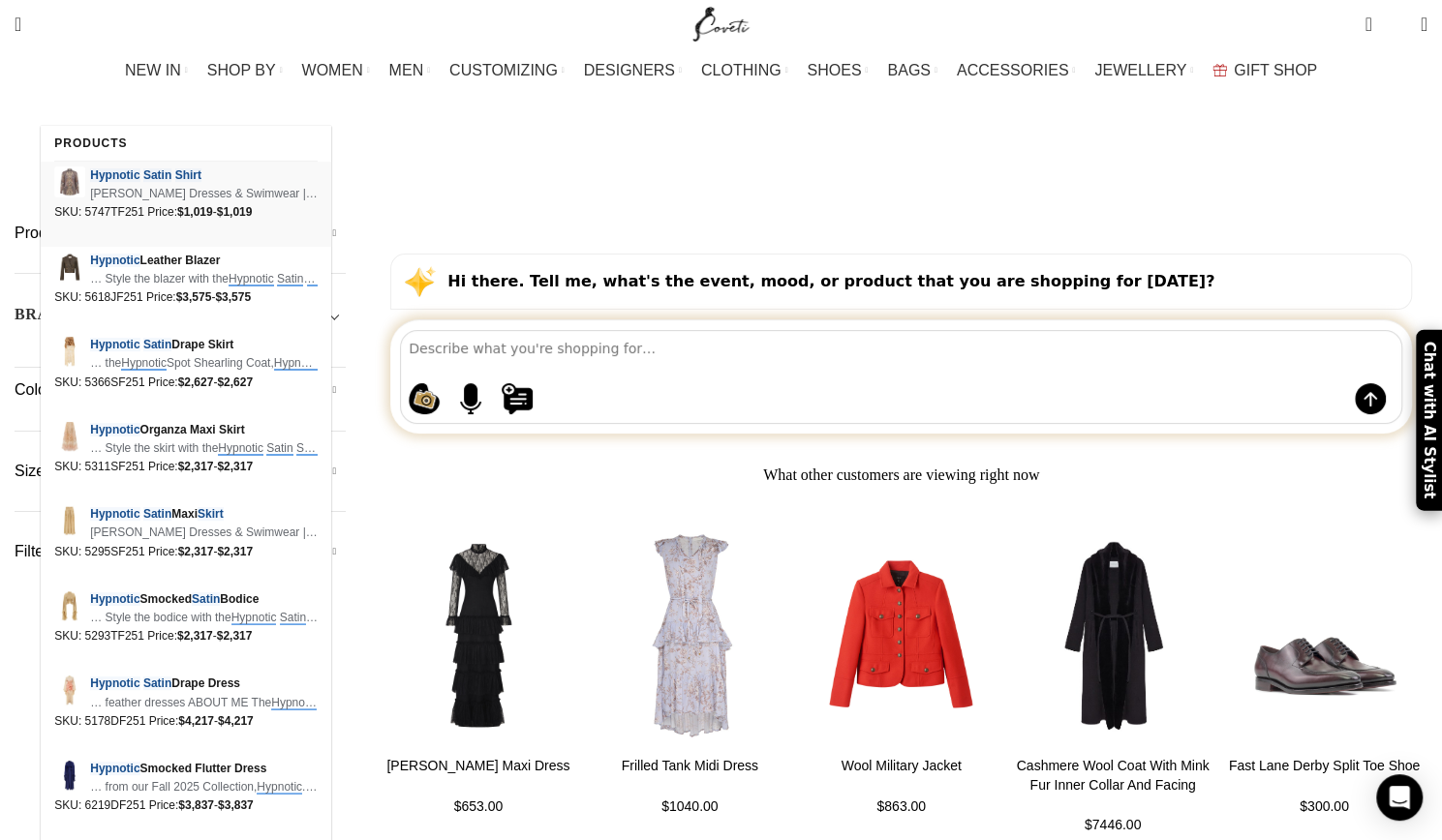
click at [138, 165] on div "Hypnotic Satin Shirt Zimmermann Dresses & Swimwear | Floral Elegance – Coveti Z…" at bounding box center [186, 204] width 291 height 85
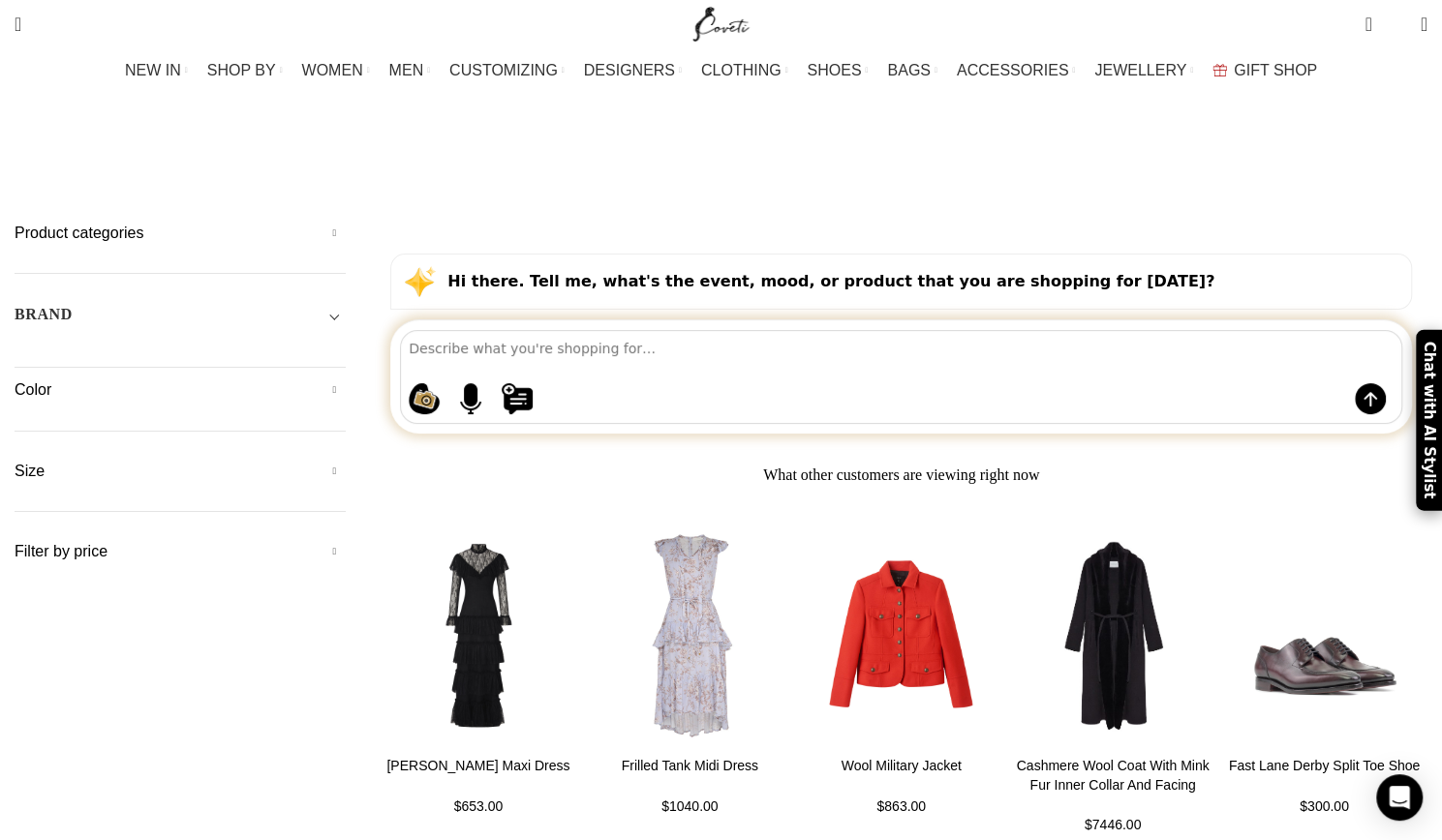
type input "hypnotic satin shirt"
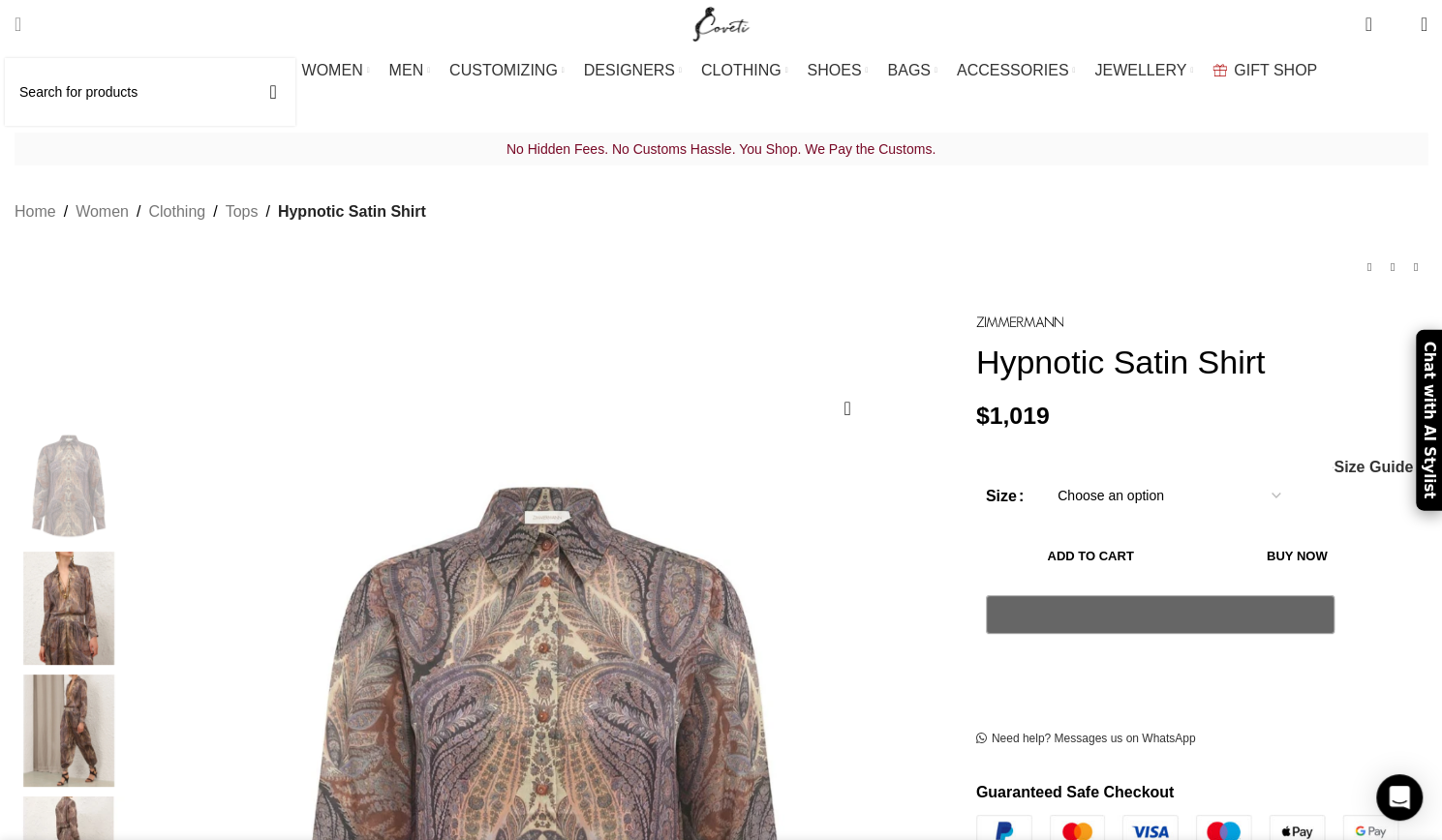
click at [124, 91] on input "Search" at bounding box center [150, 92] width 291 height 68
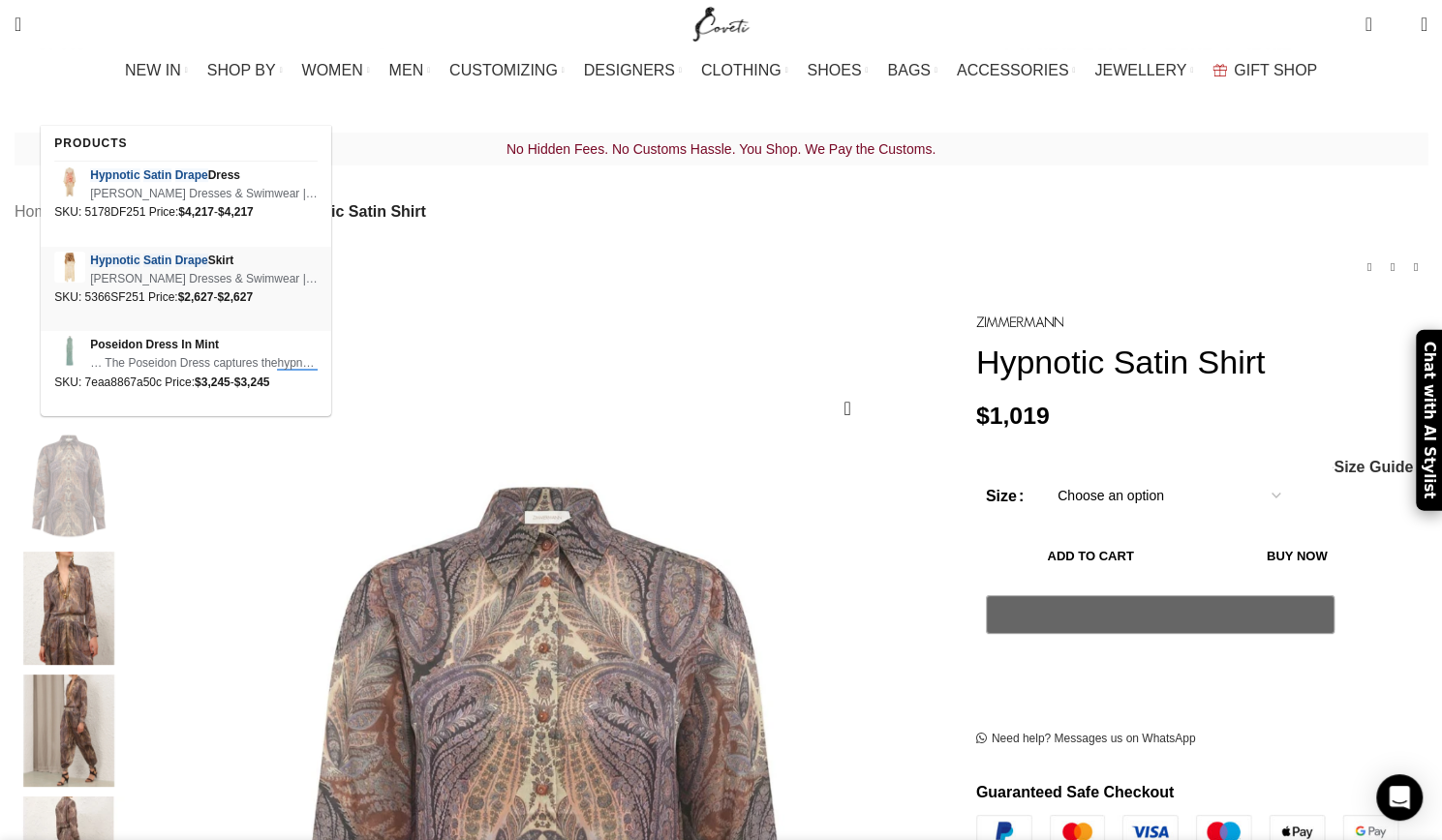
click at [197, 263] on em "Drape" at bounding box center [192, 261] width 33 height 14
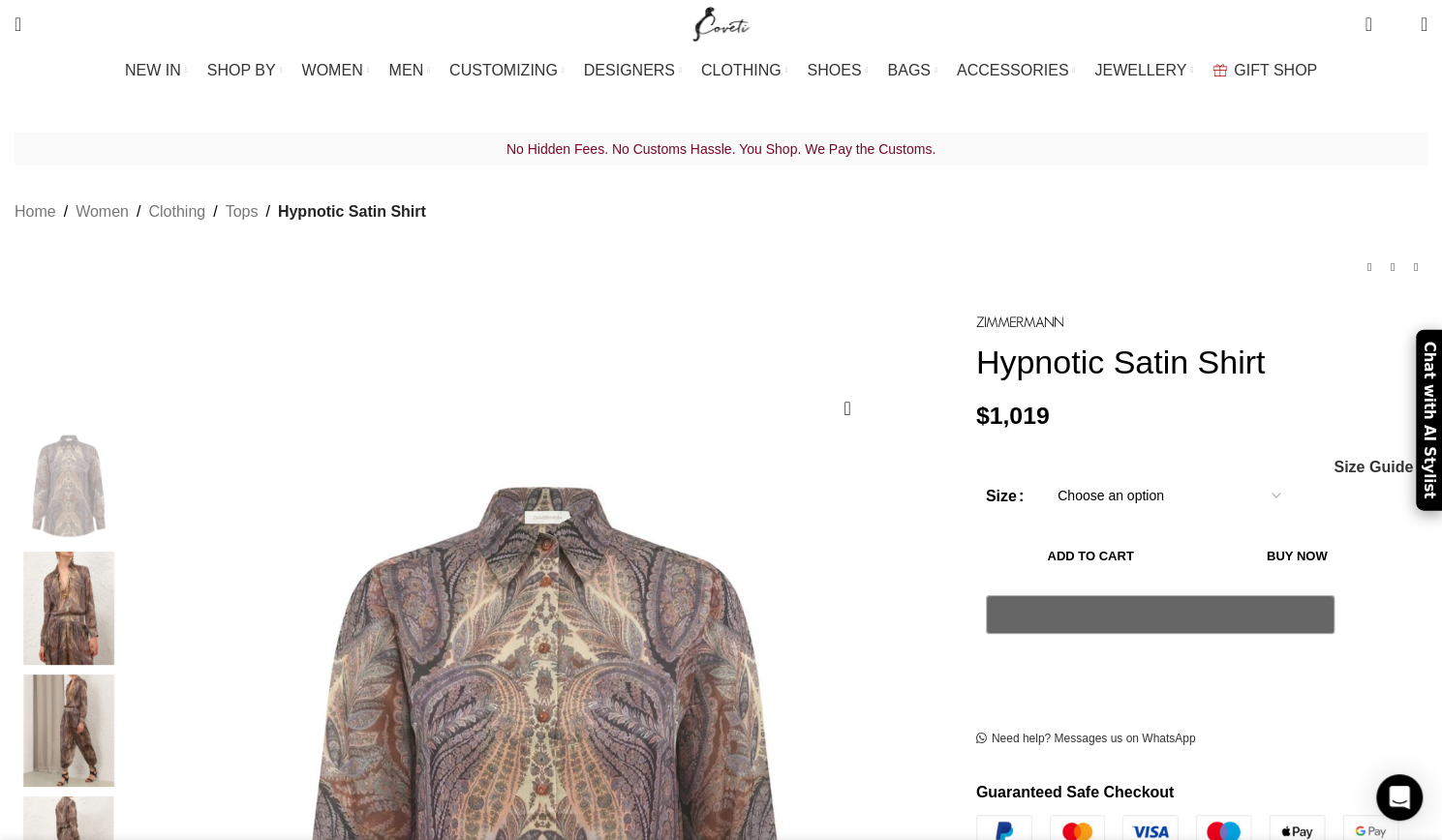
type input "hypnotic satin drape"
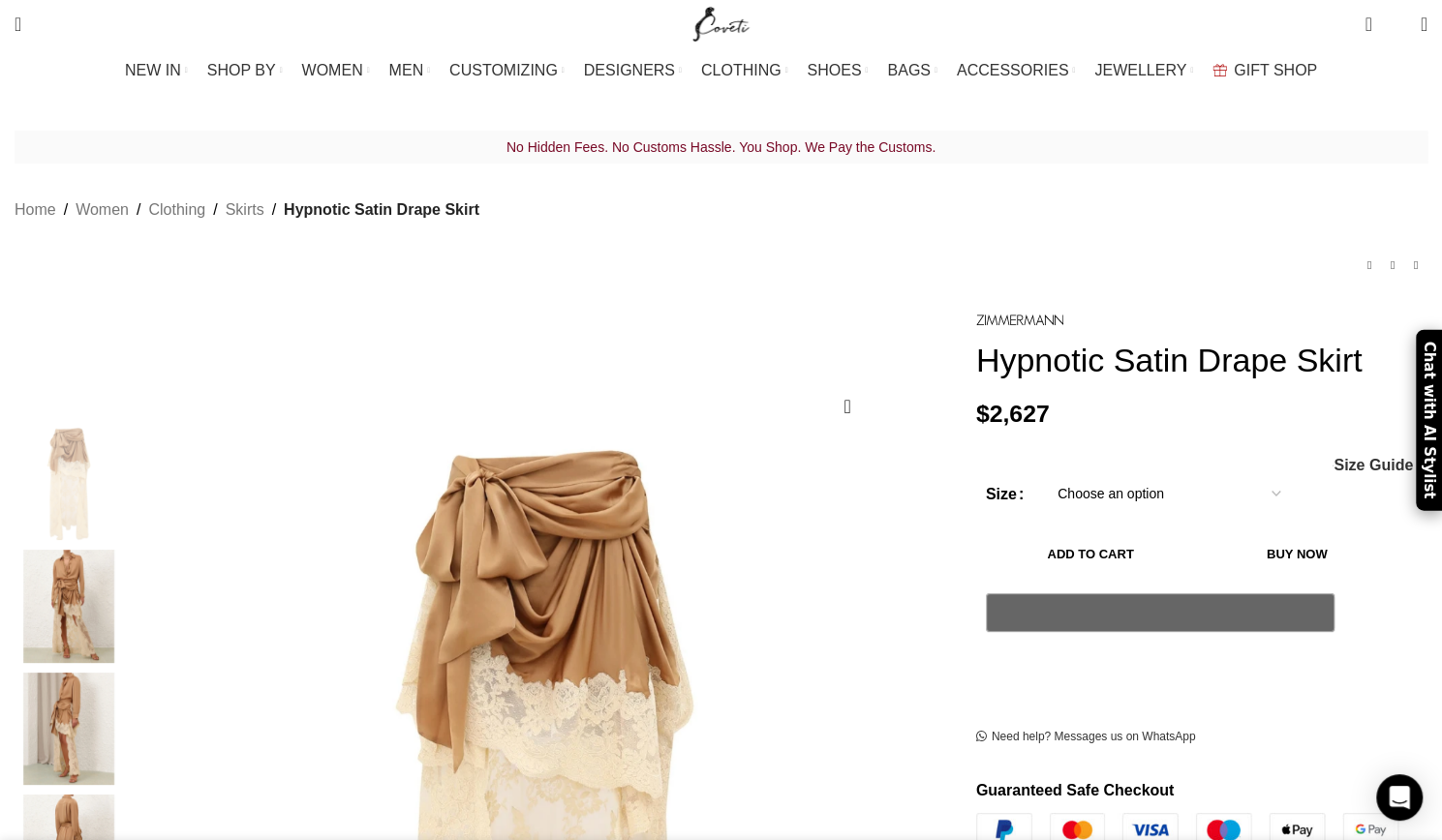
scroll to position [0, 204]
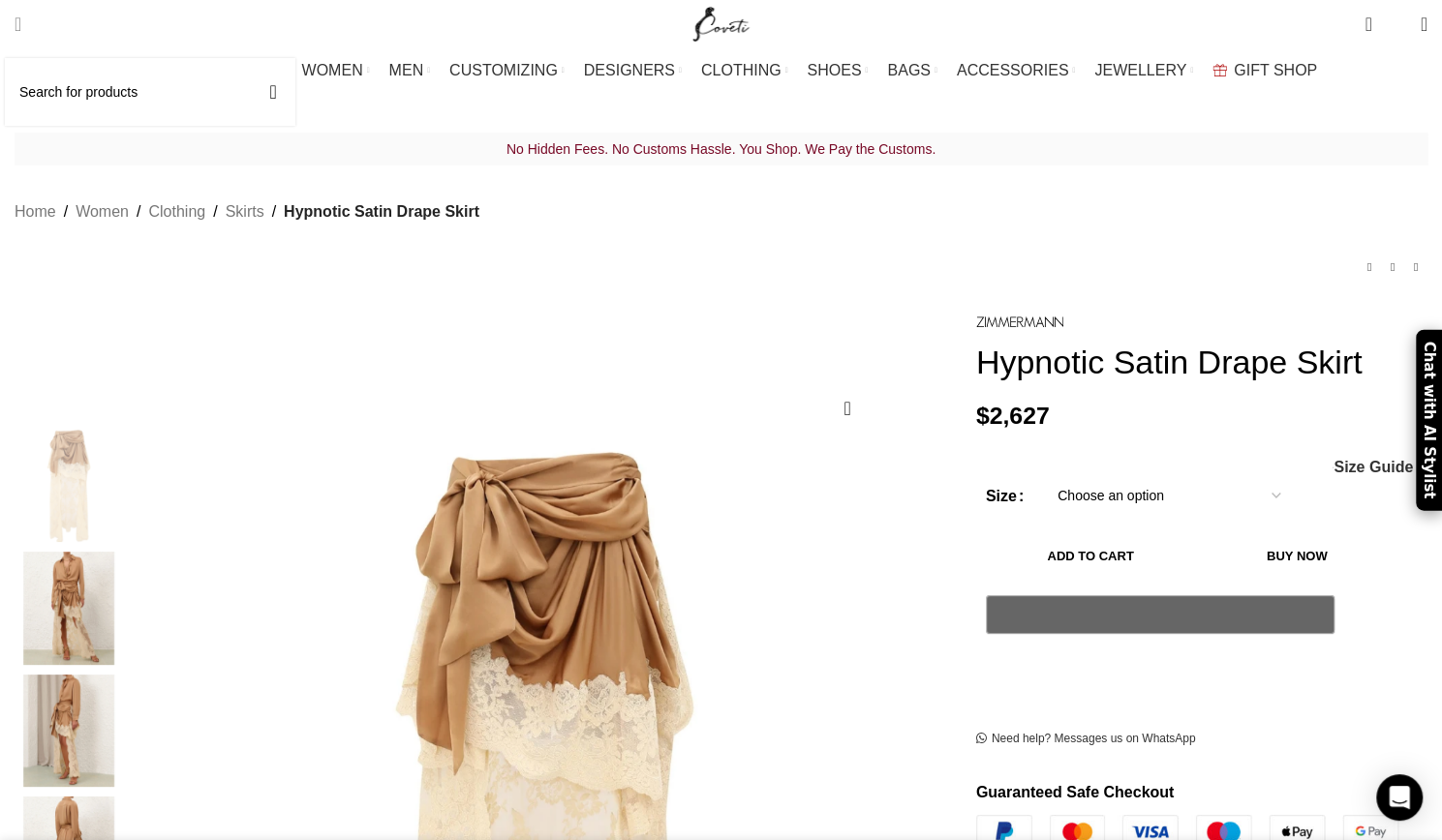
click at [130, 90] on input "Search" at bounding box center [150, 92] width 291 height 68
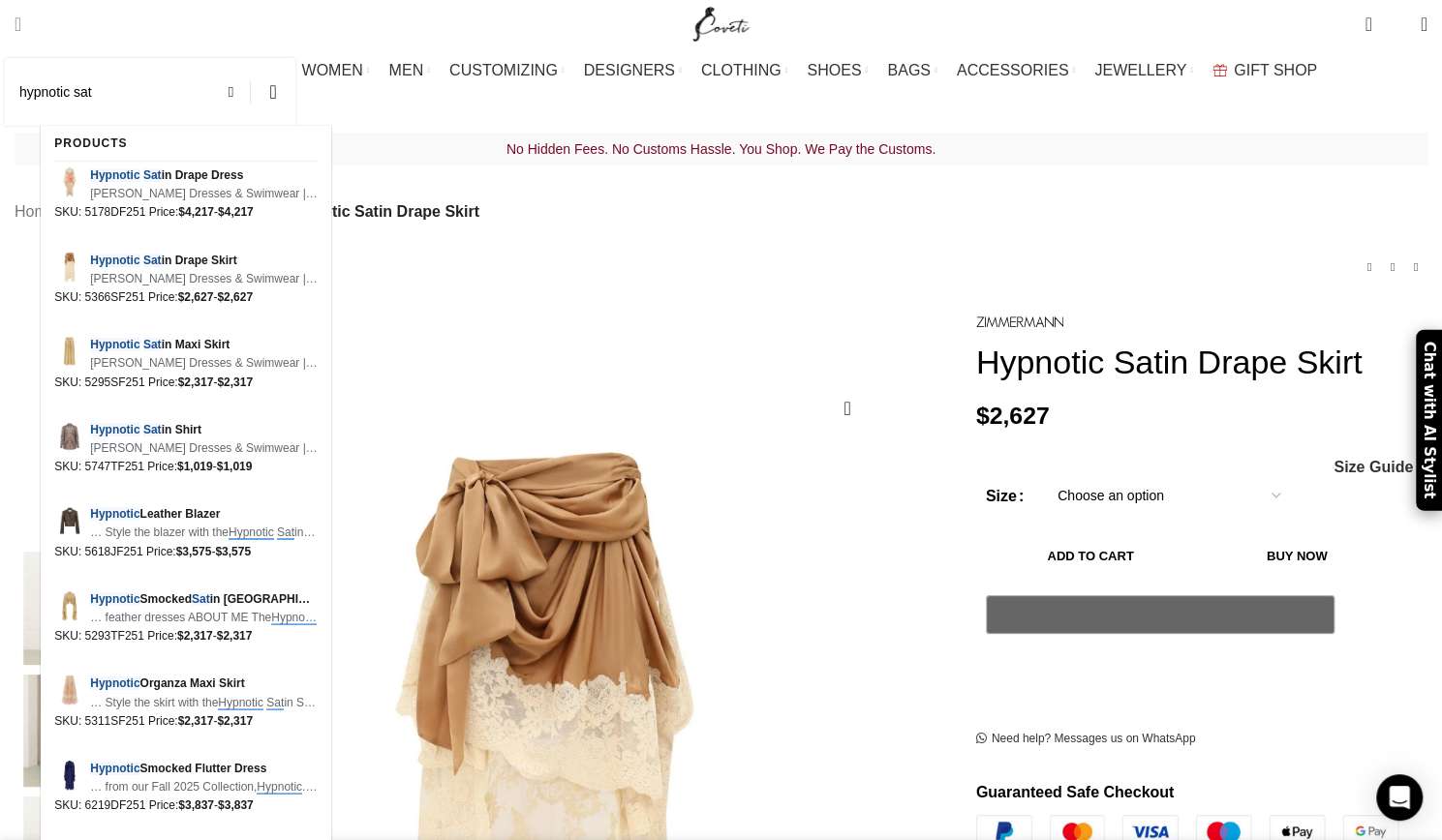
scroll to position [0, 408]
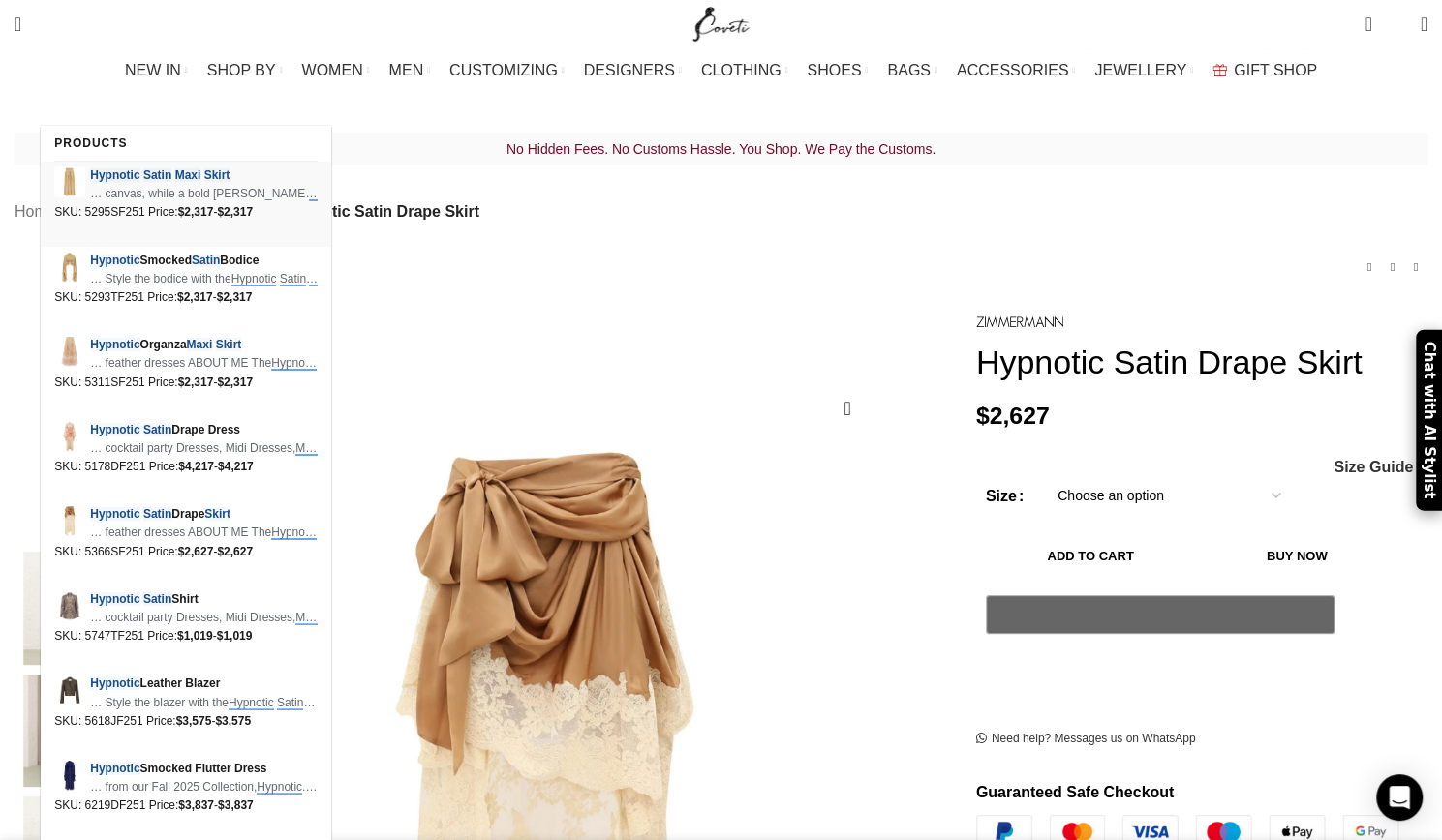
click at [180, 167] on span "Hypnotic Satin Maxi Skirt" at bounding box center [204, 175] width 228 height 18
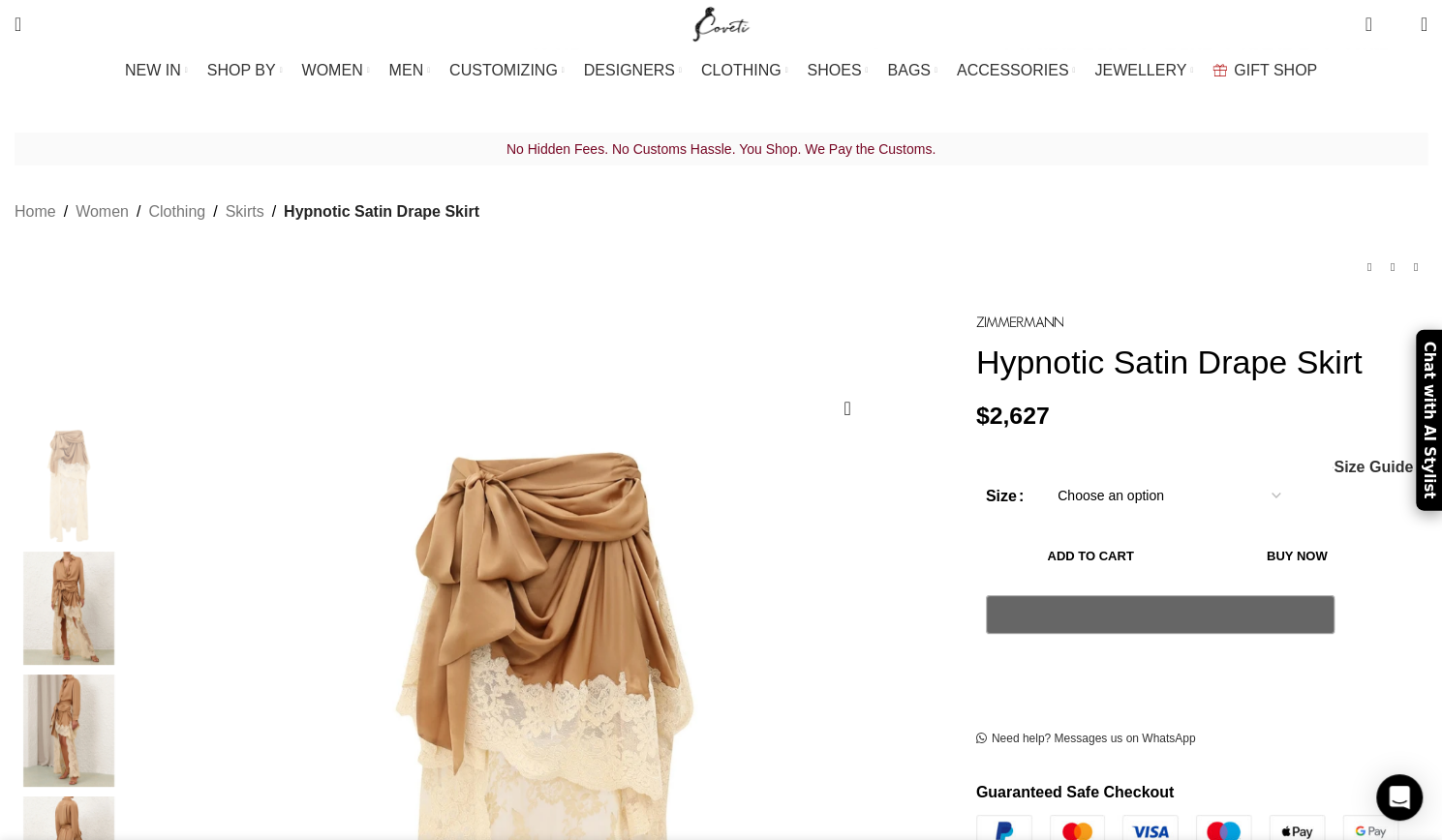
type input "hypnotic satin maxi skirt"
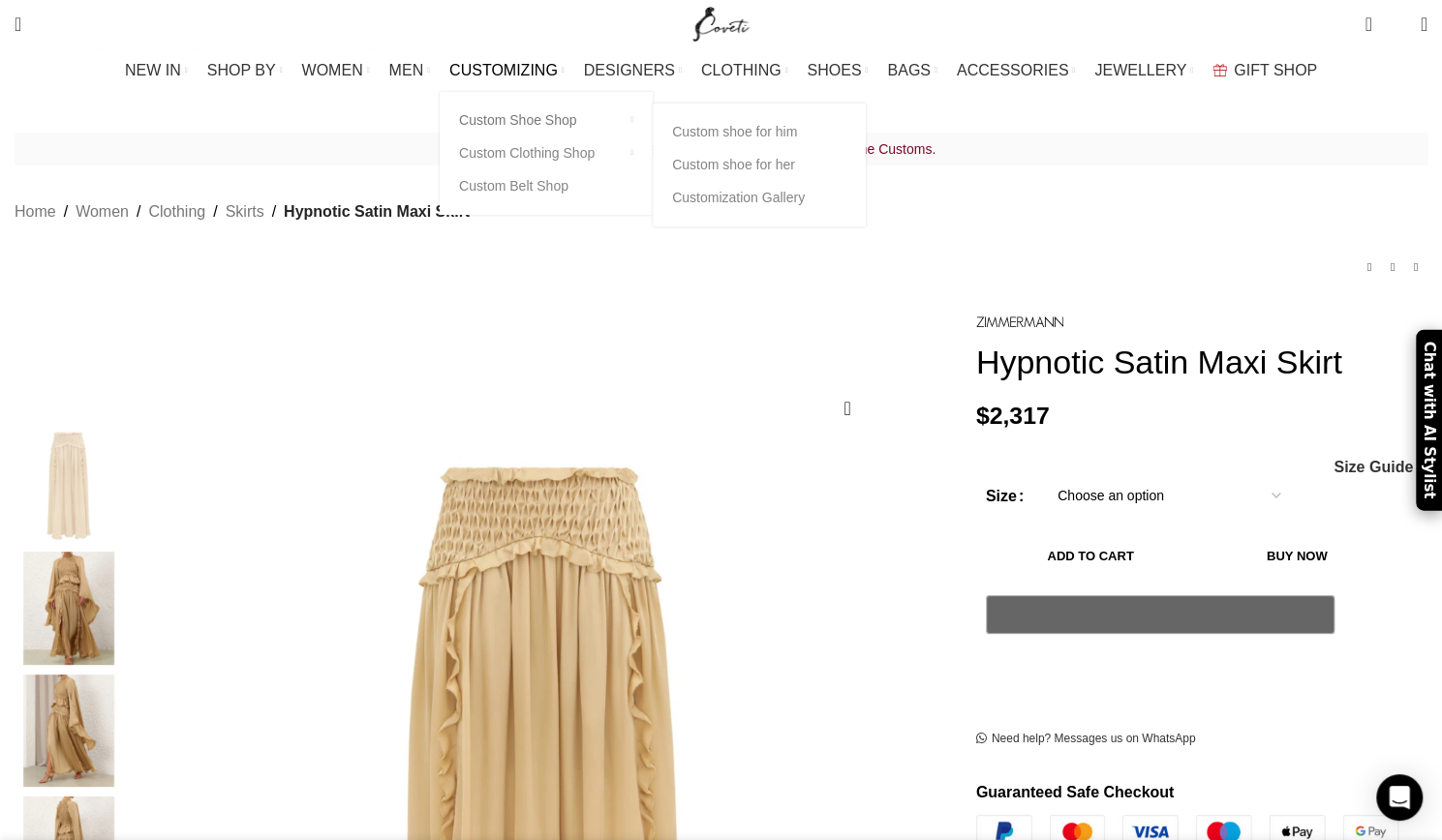
scroll to position [0, 204]
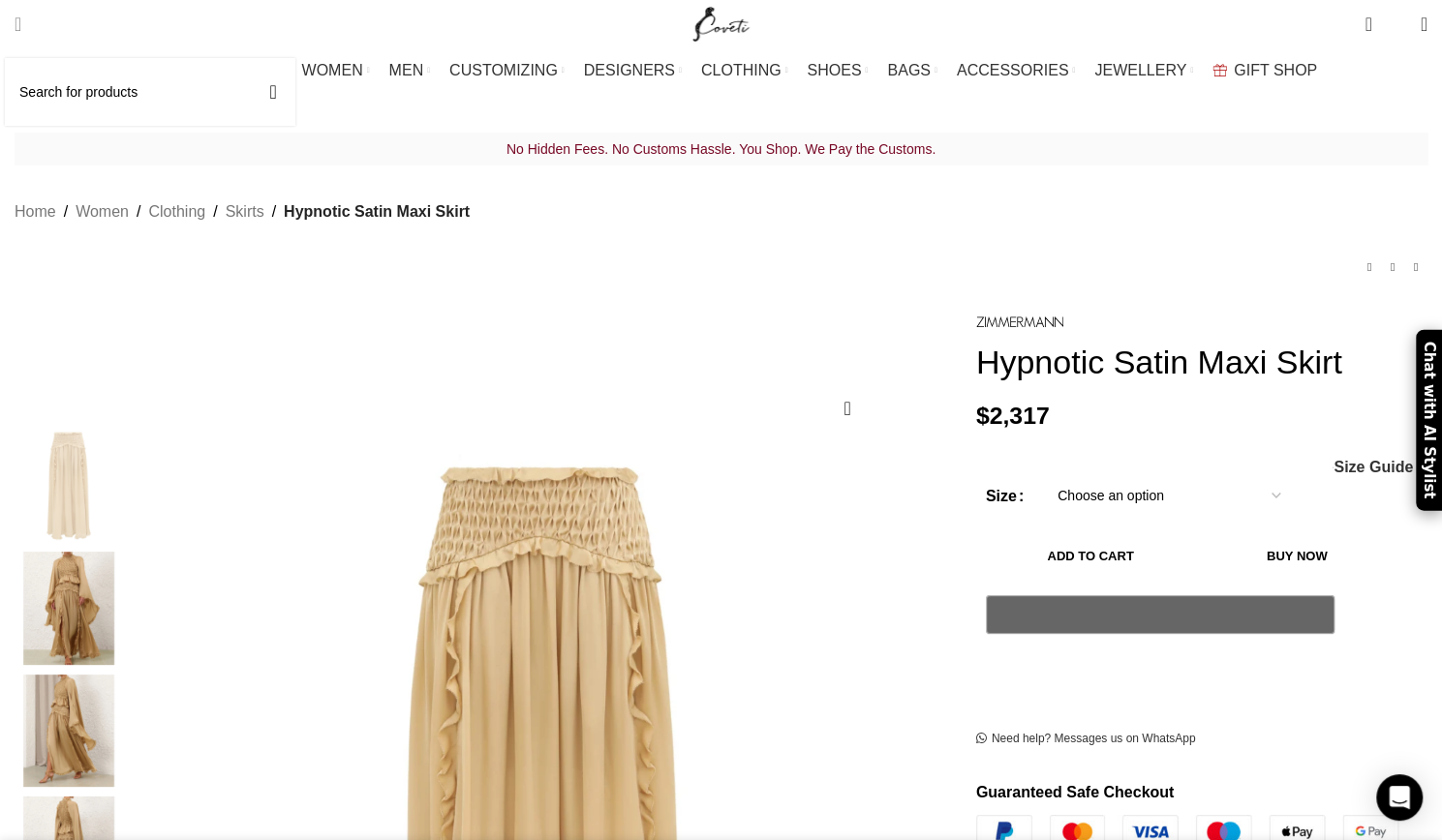
click at [135, 96] on input "Search" at bounding box center [150, 92] width 291 height 68
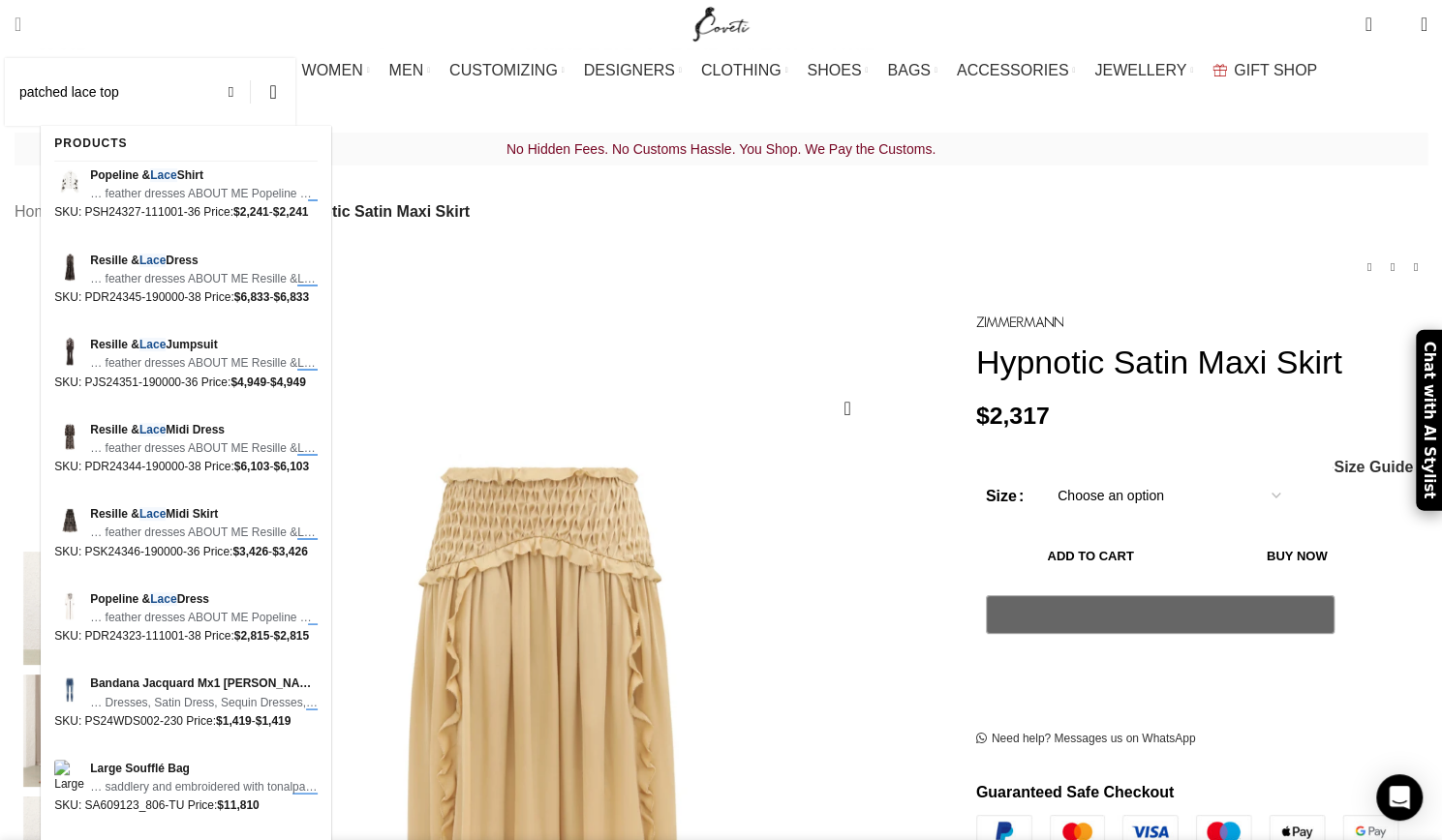
scroll to position [0, 408]
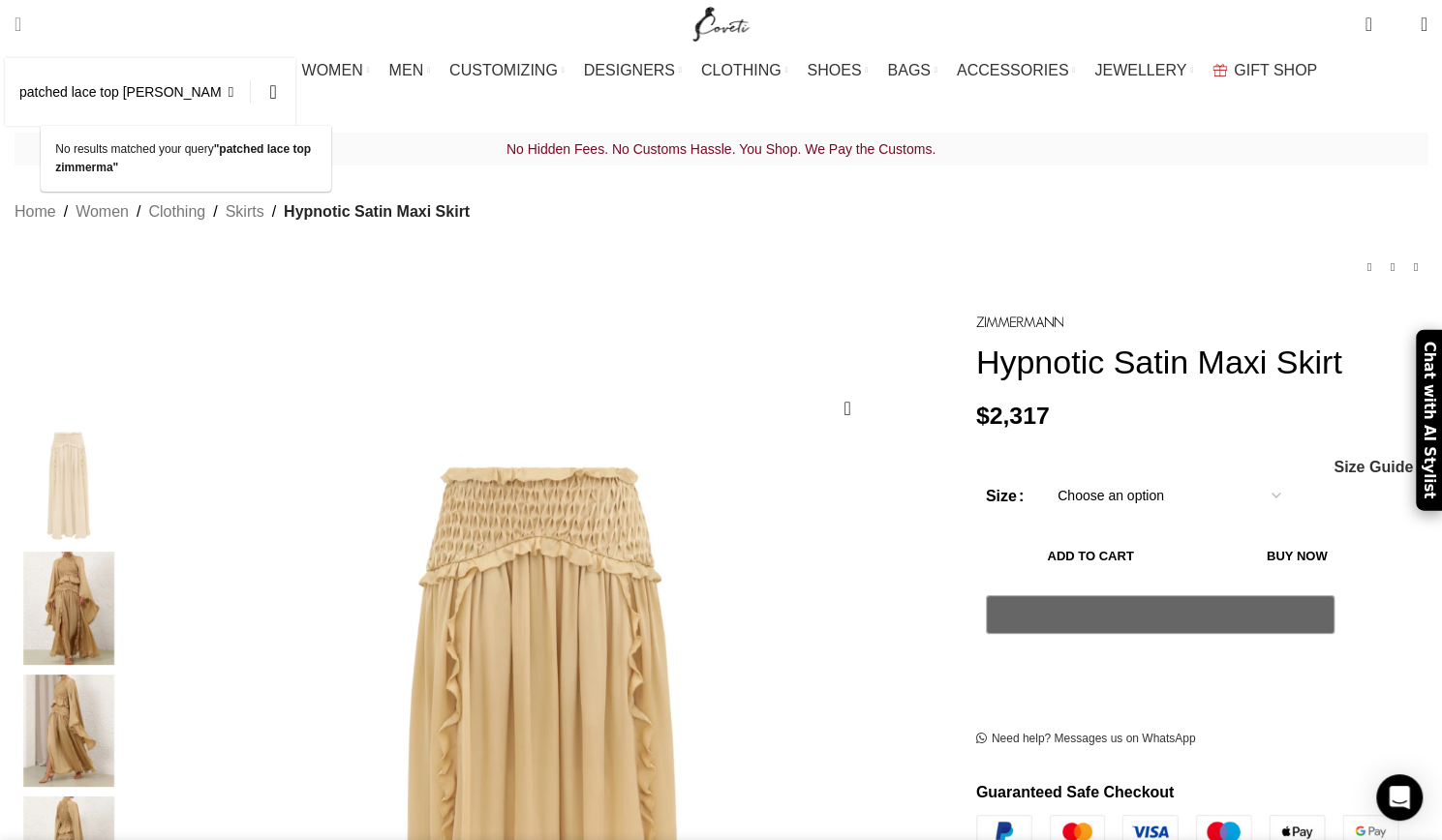
type input "patched lace top [PERSON_NAME]"
click at [251, 58] on button "Search" at bounding box center [273, 92] width 45 height 68
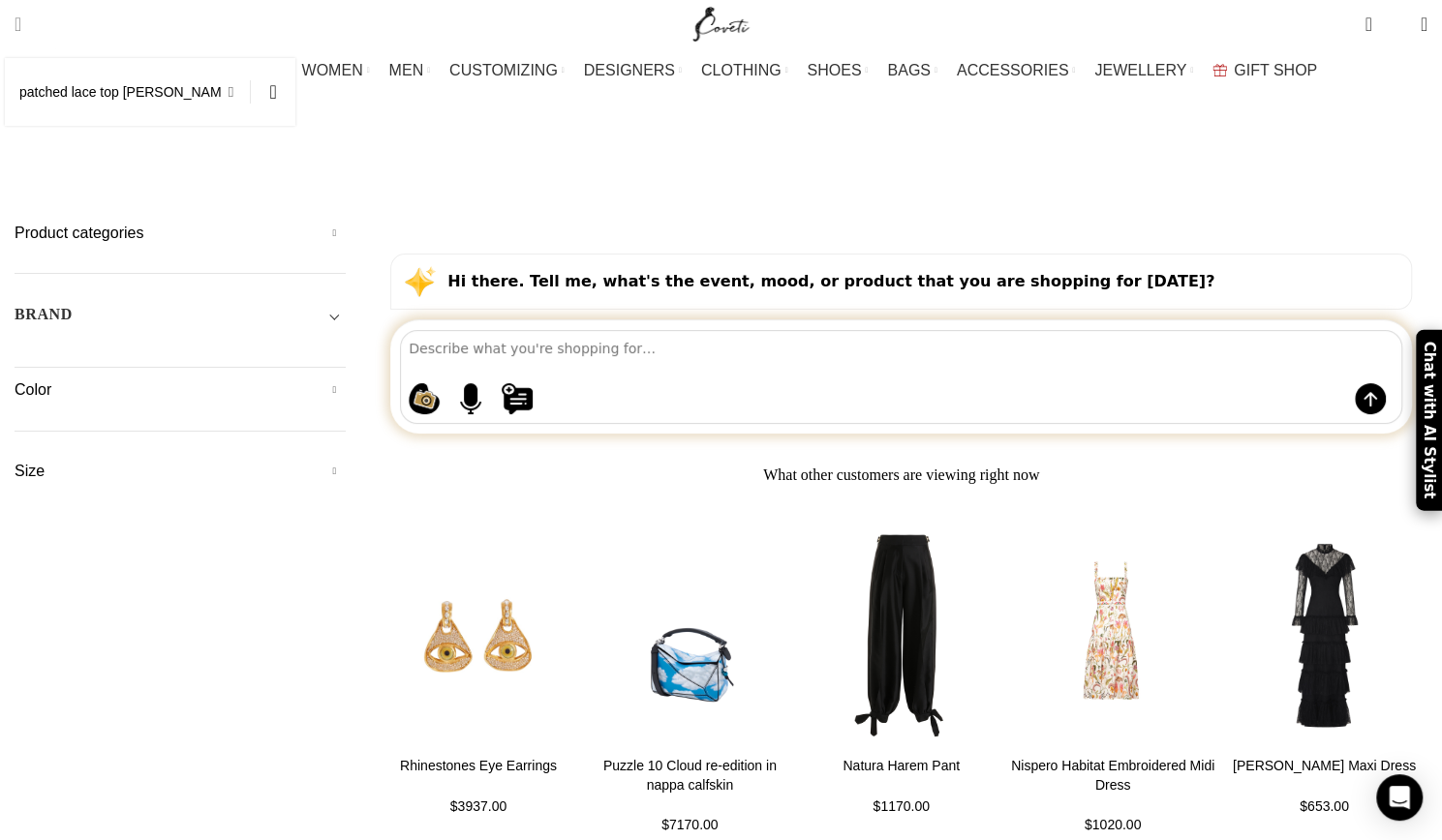
click at [251, 90] on span at bounding box center [236, 92] width 29 height 23
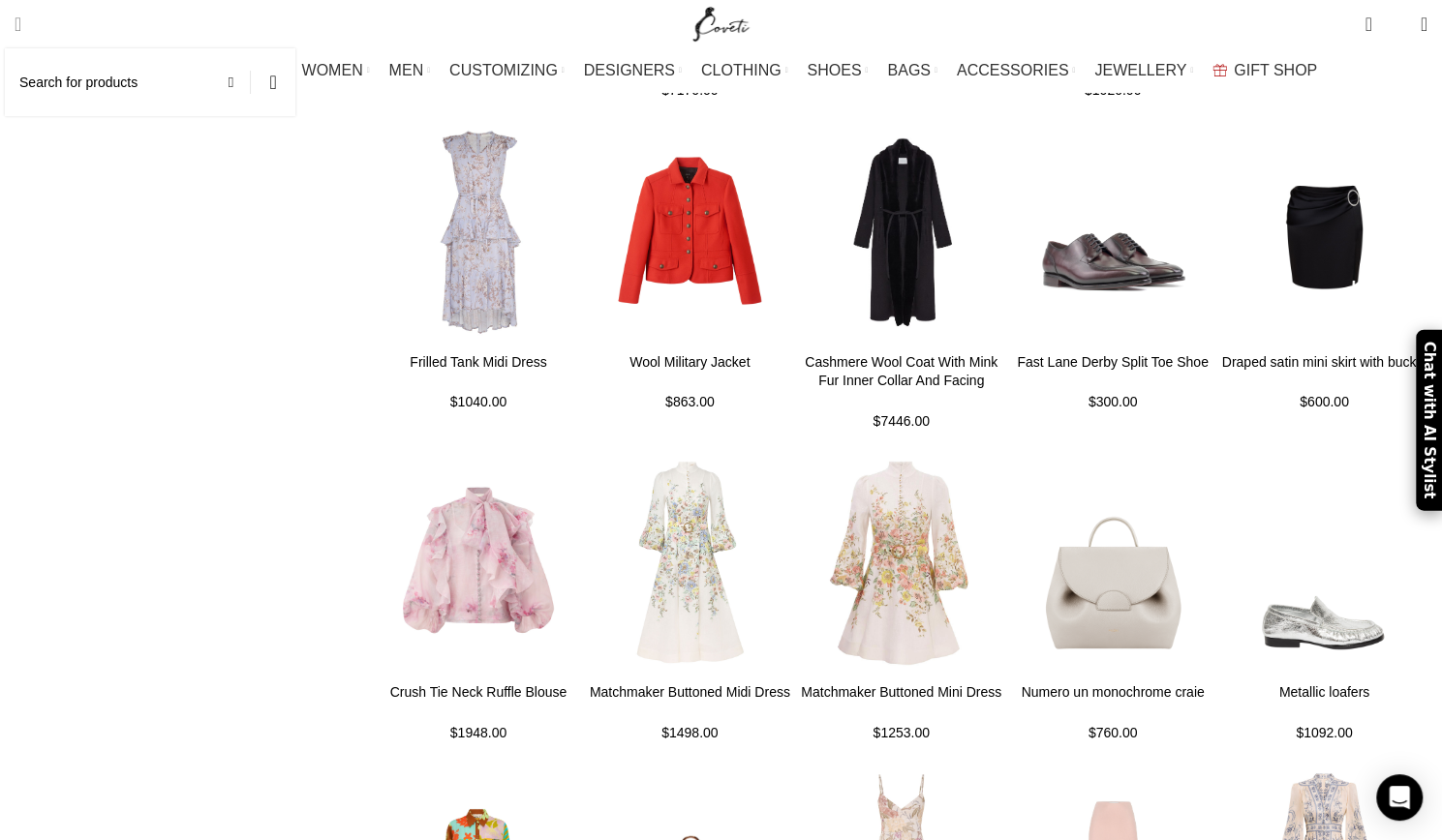
click at [220, 83] on input "Search" at bounding box center [150, 82] width 291 height 68
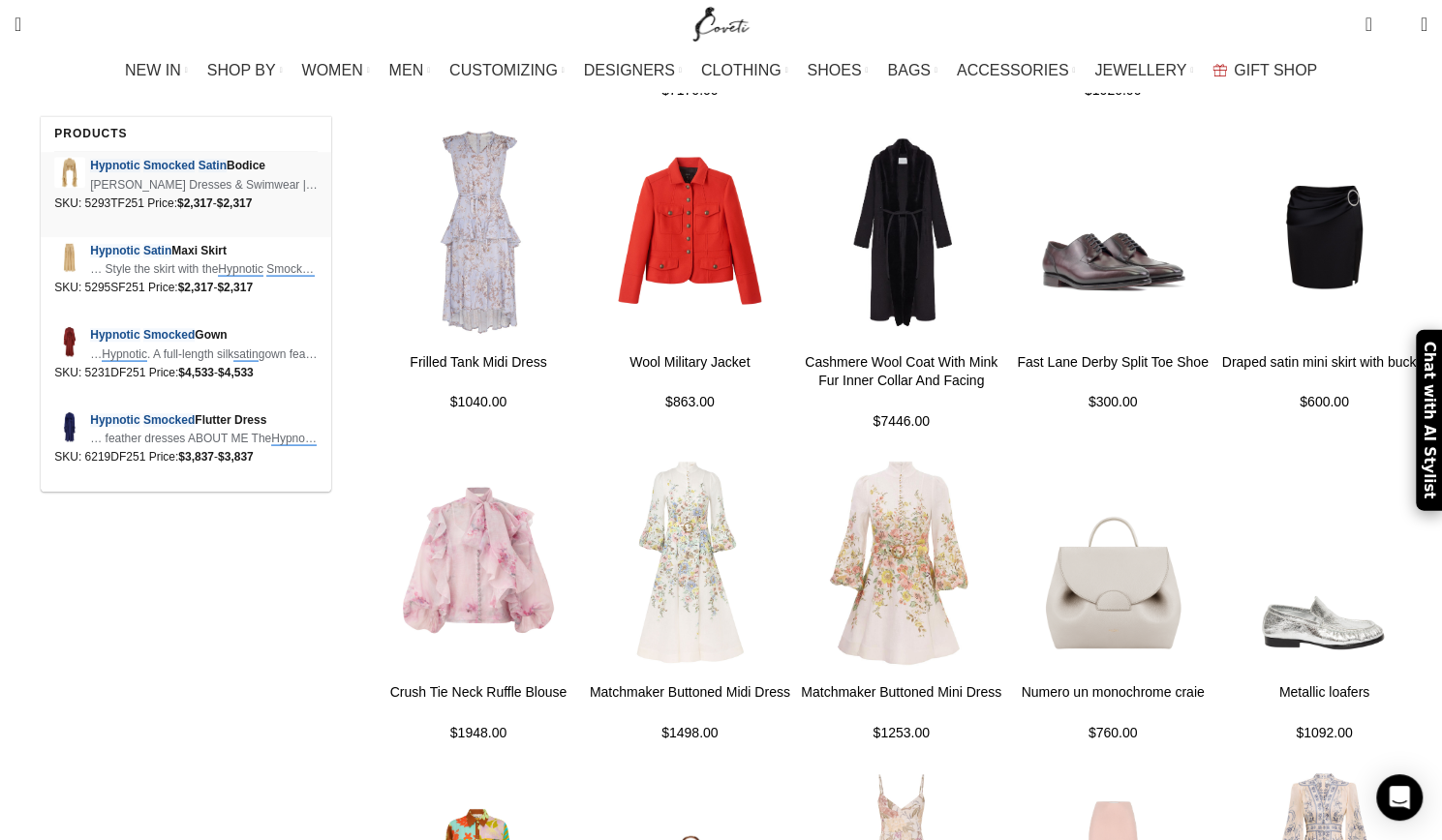
click at [219, 171] on span "Hypnotic Smocked Satin Bodice" at bounding box center [204, 166] width 228 height 18
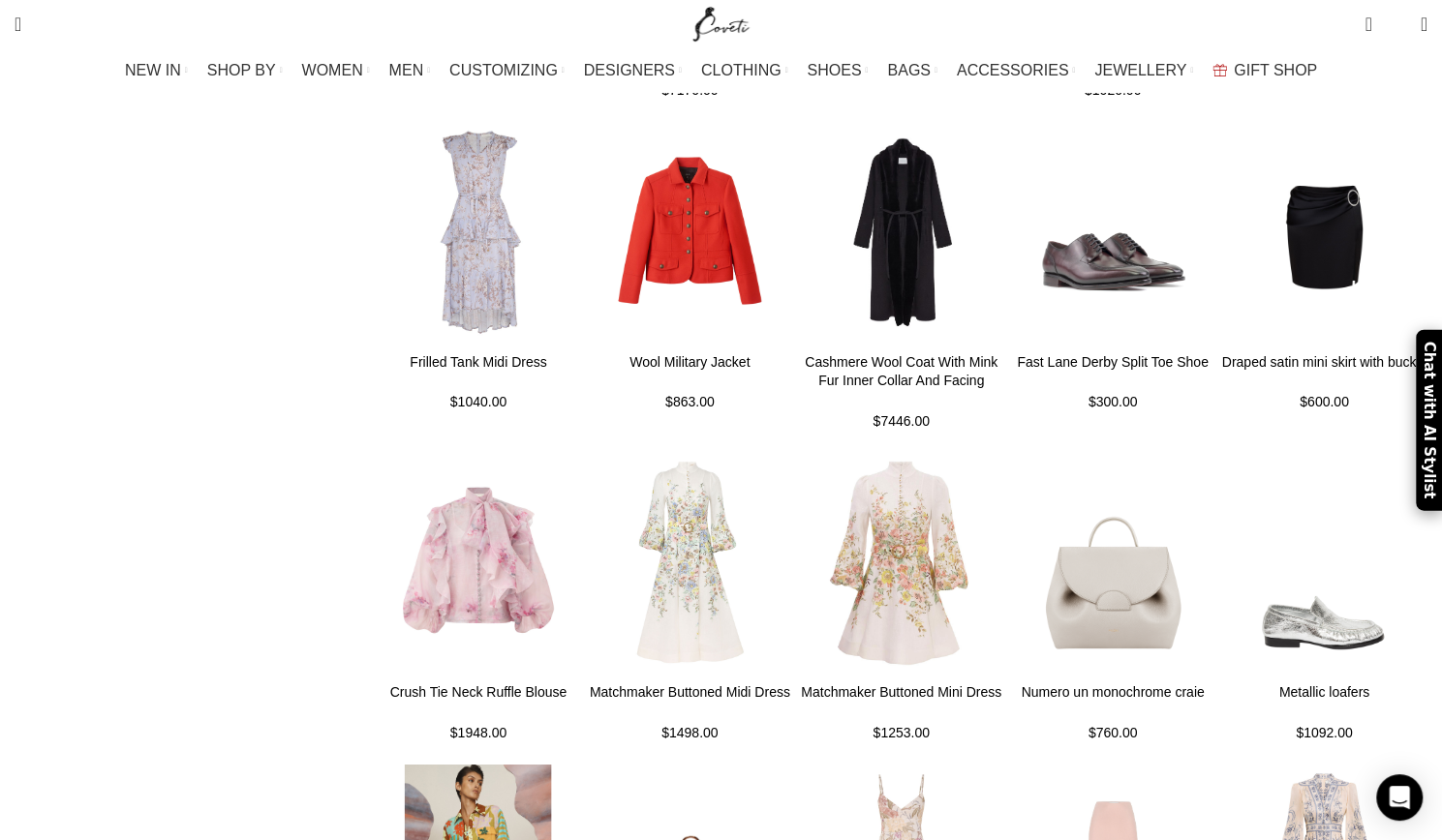
type input "hypnotic smocked satin"
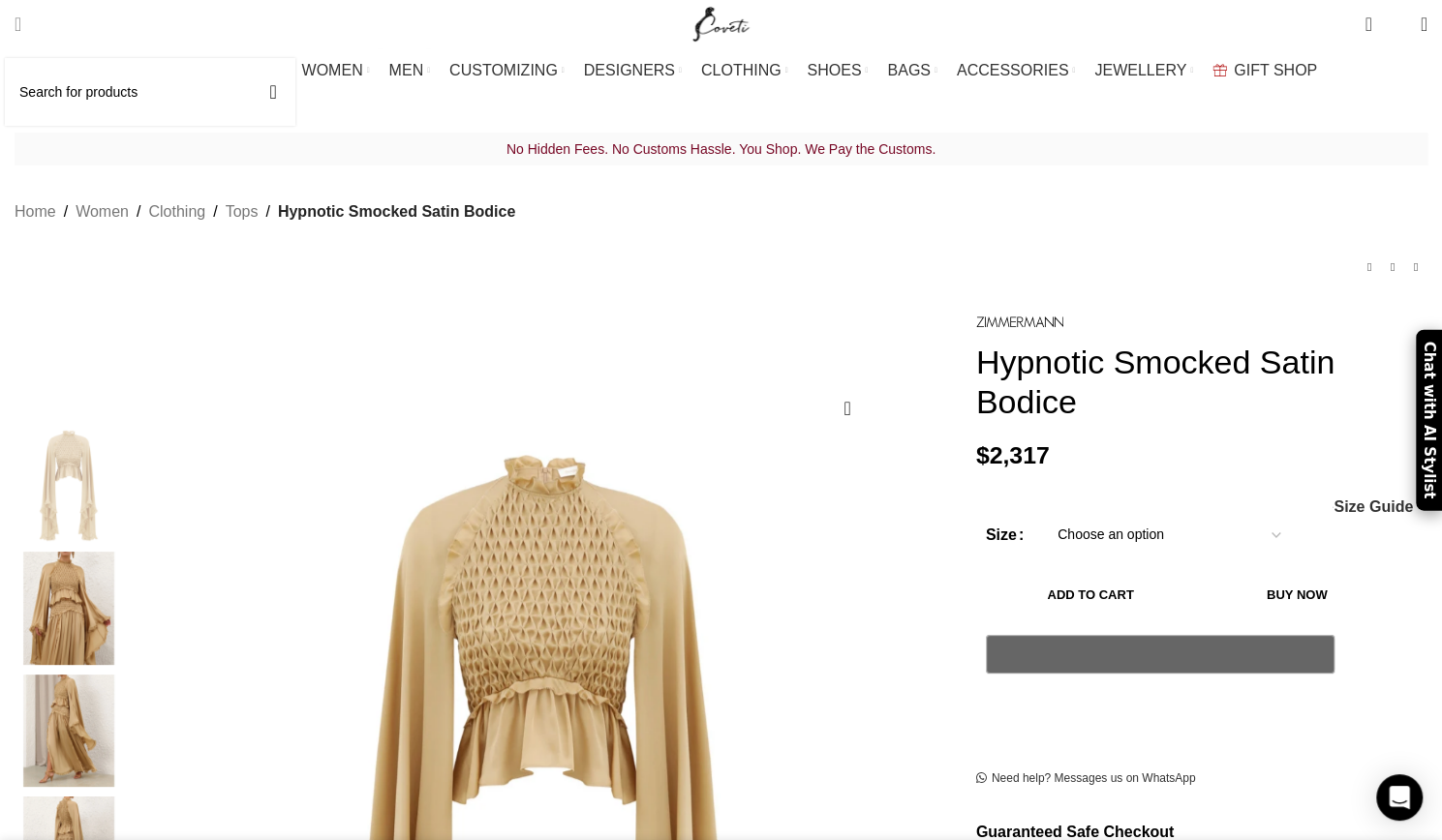
click at [189, 89] on input "Search" at bounding box center [150, 92] width 291 height 68
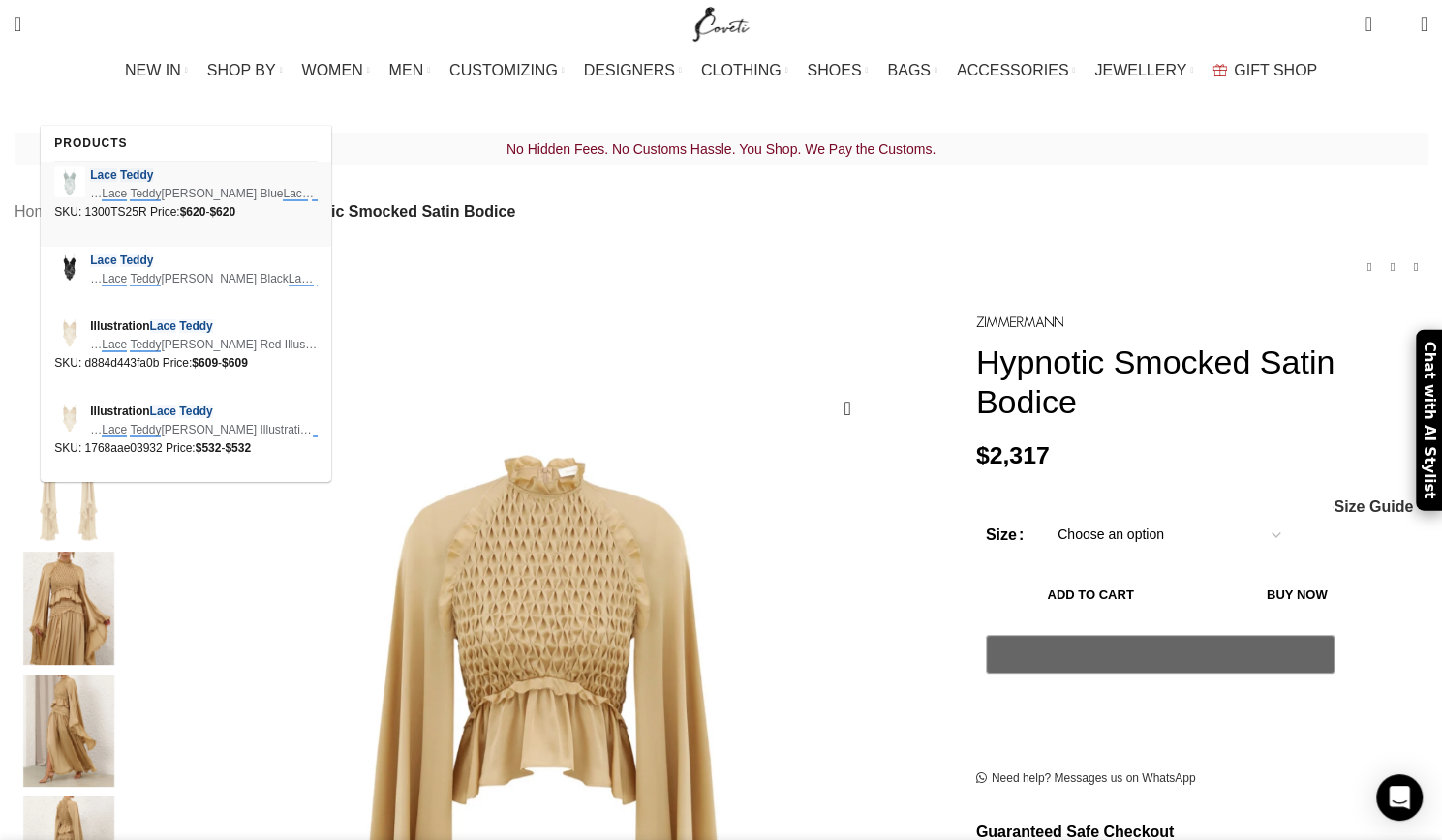
click at [124, 173] on em "Teddy" at bounding box center [137, 175] width 33 height 14
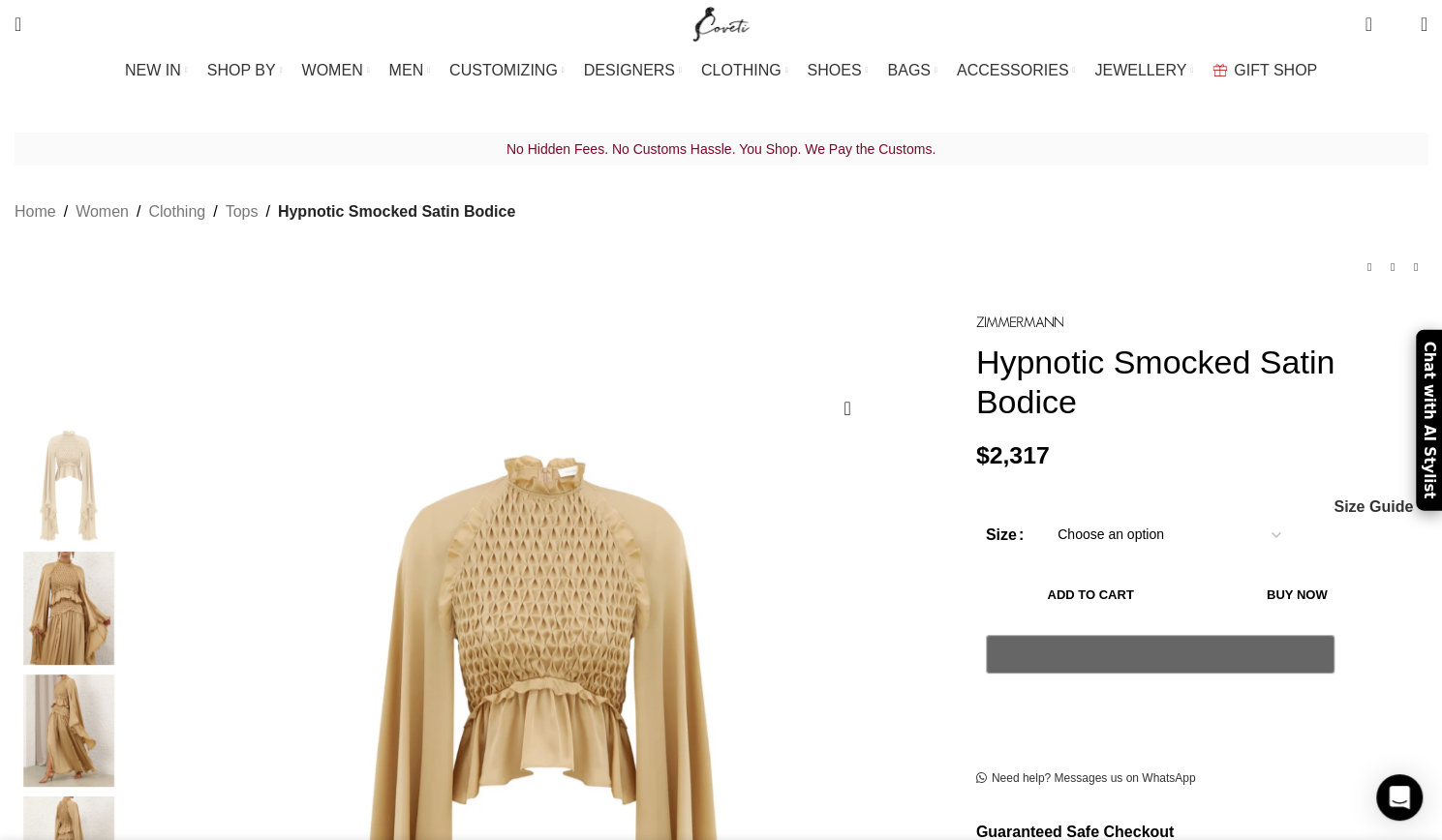
scroll to position [0, 408]
type input "lace teddy"
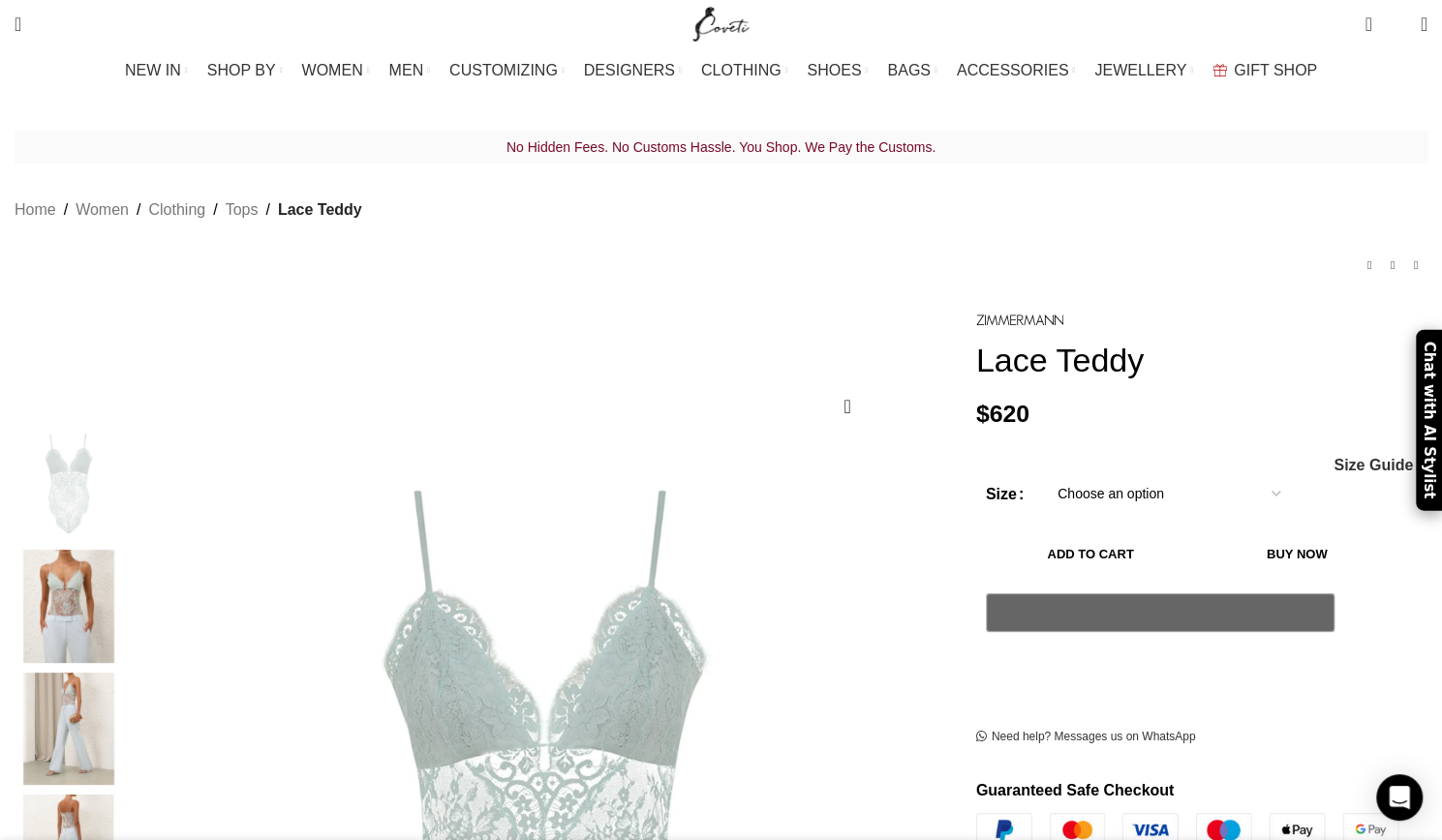
scroll to position [0, 204]
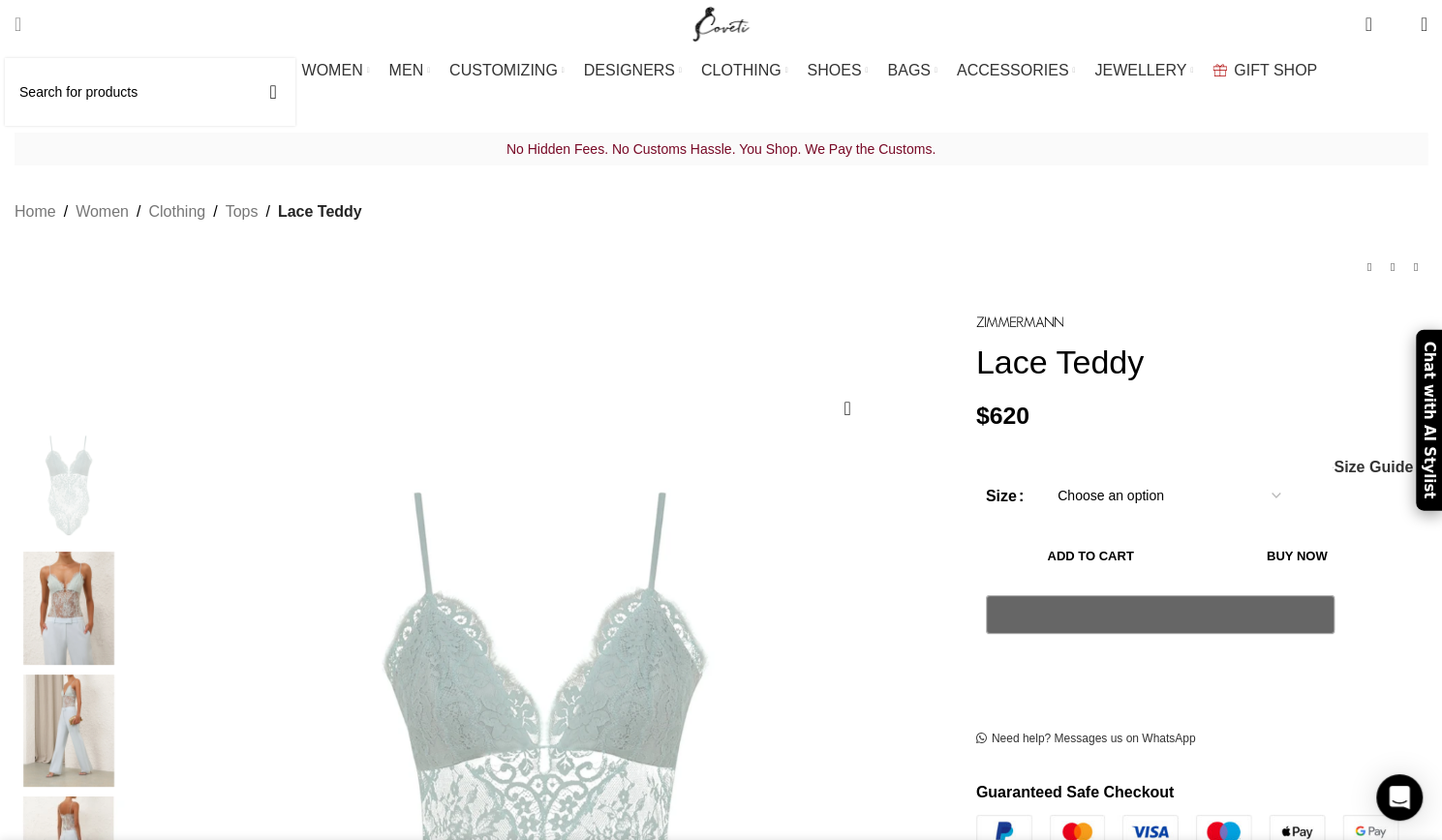
click at [83, 86] on input "Search" at bounding box center [150, 92] width 291 height 68
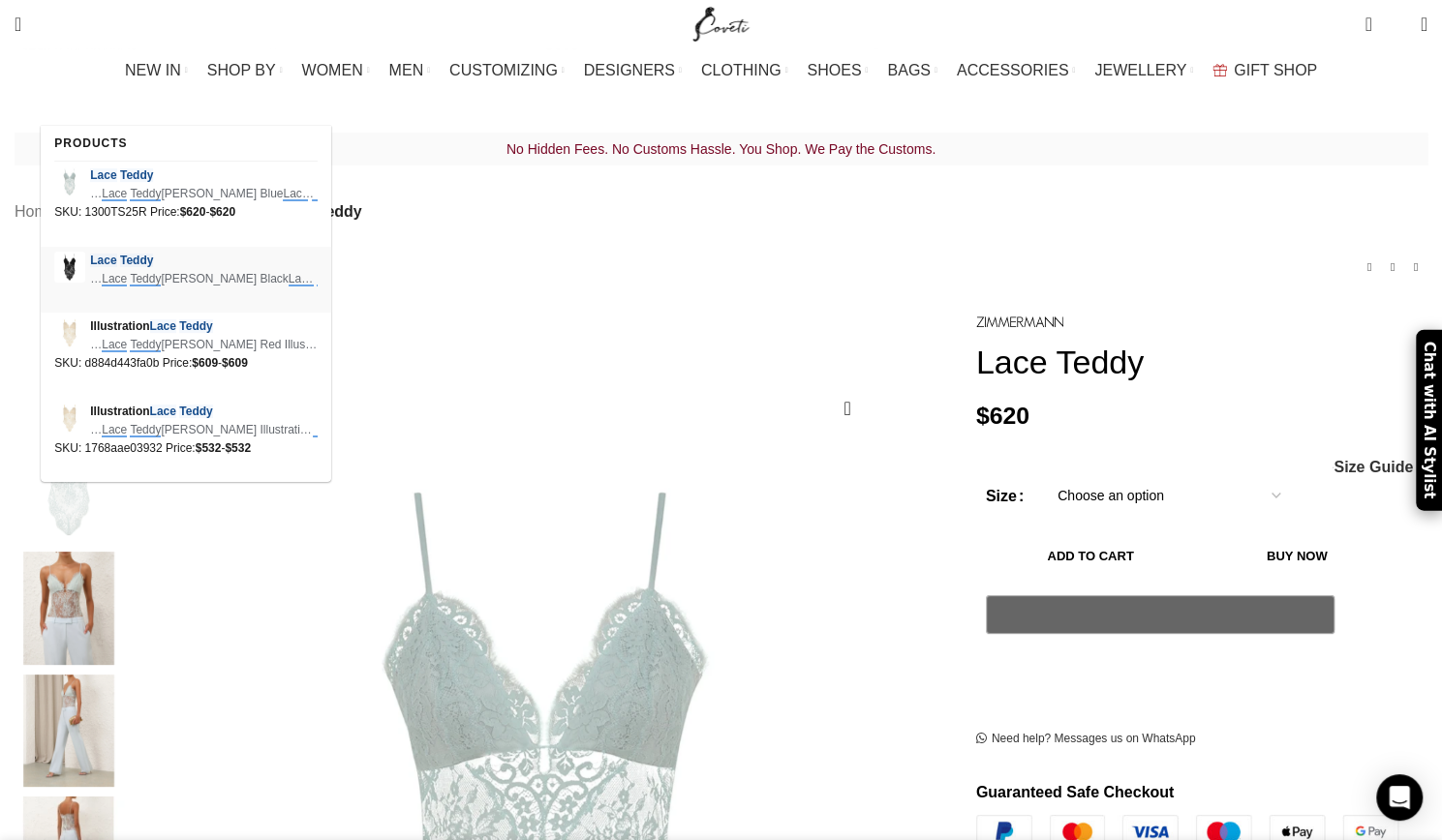
scroll to position [0, 408]
click at [147, 328] on span "Illustration Lace Teddy" at bounding box center [204, 327] width 228 height 18
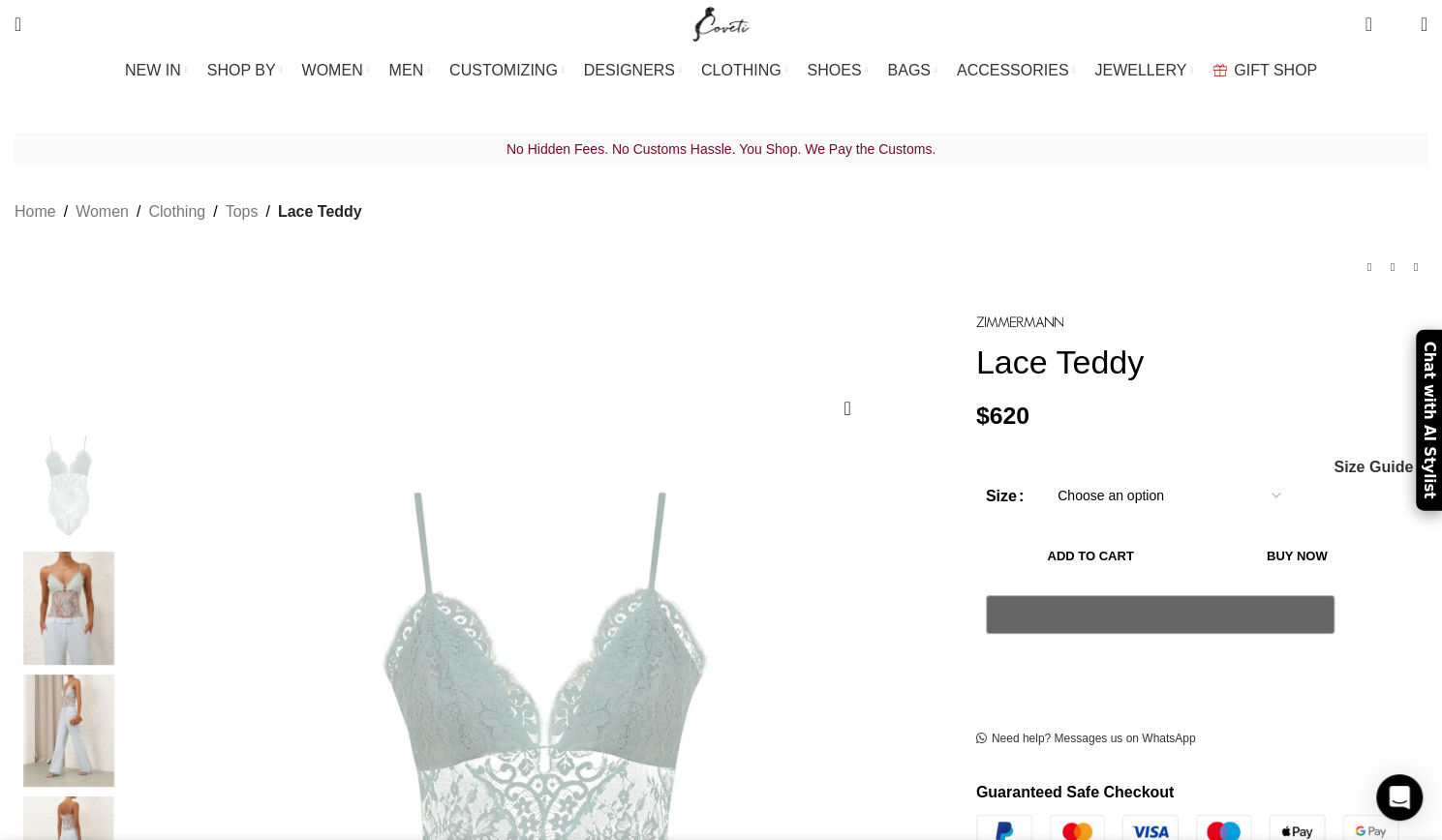
type input "lace teddy"
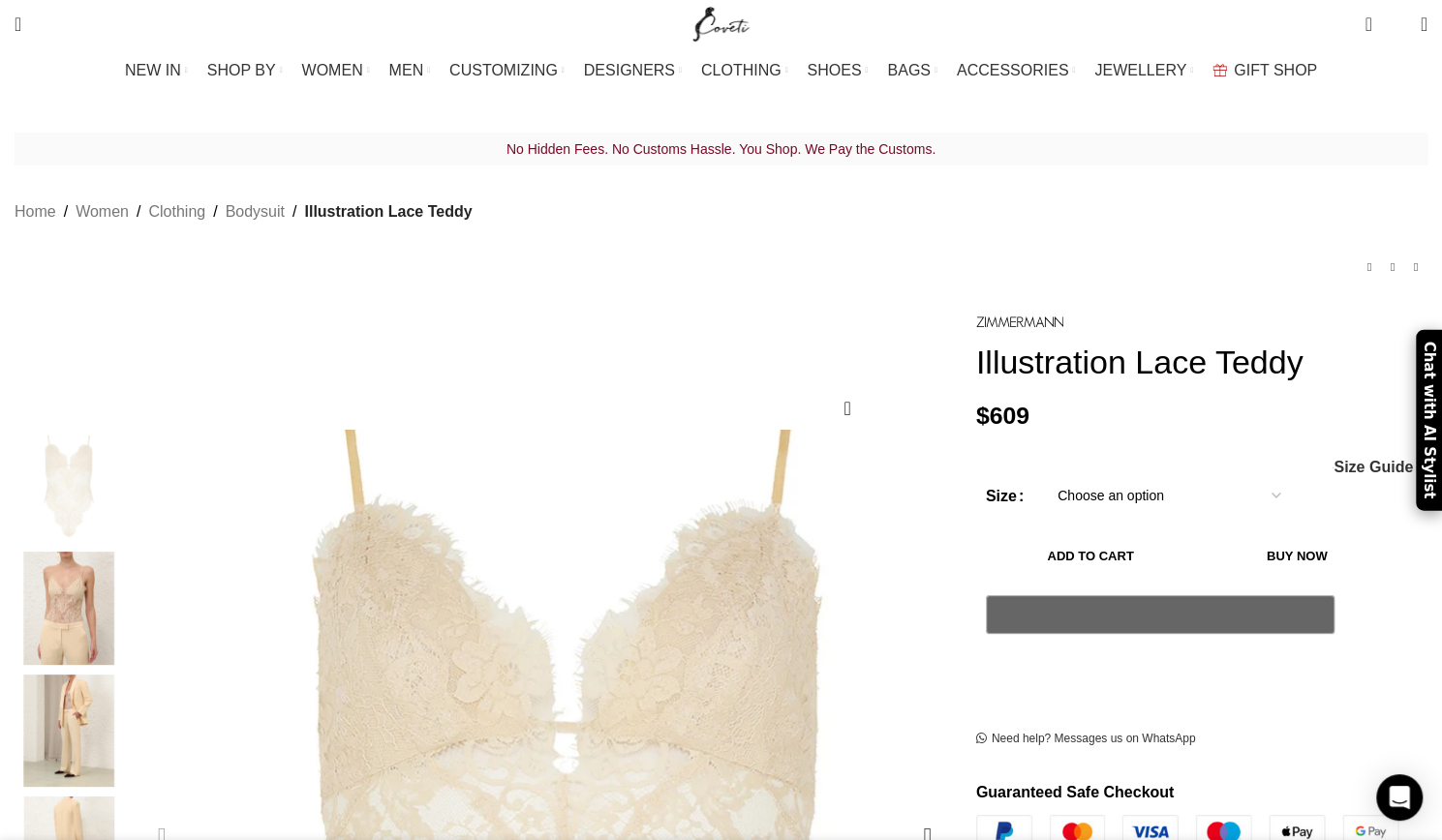
scroll to position [0, 204]
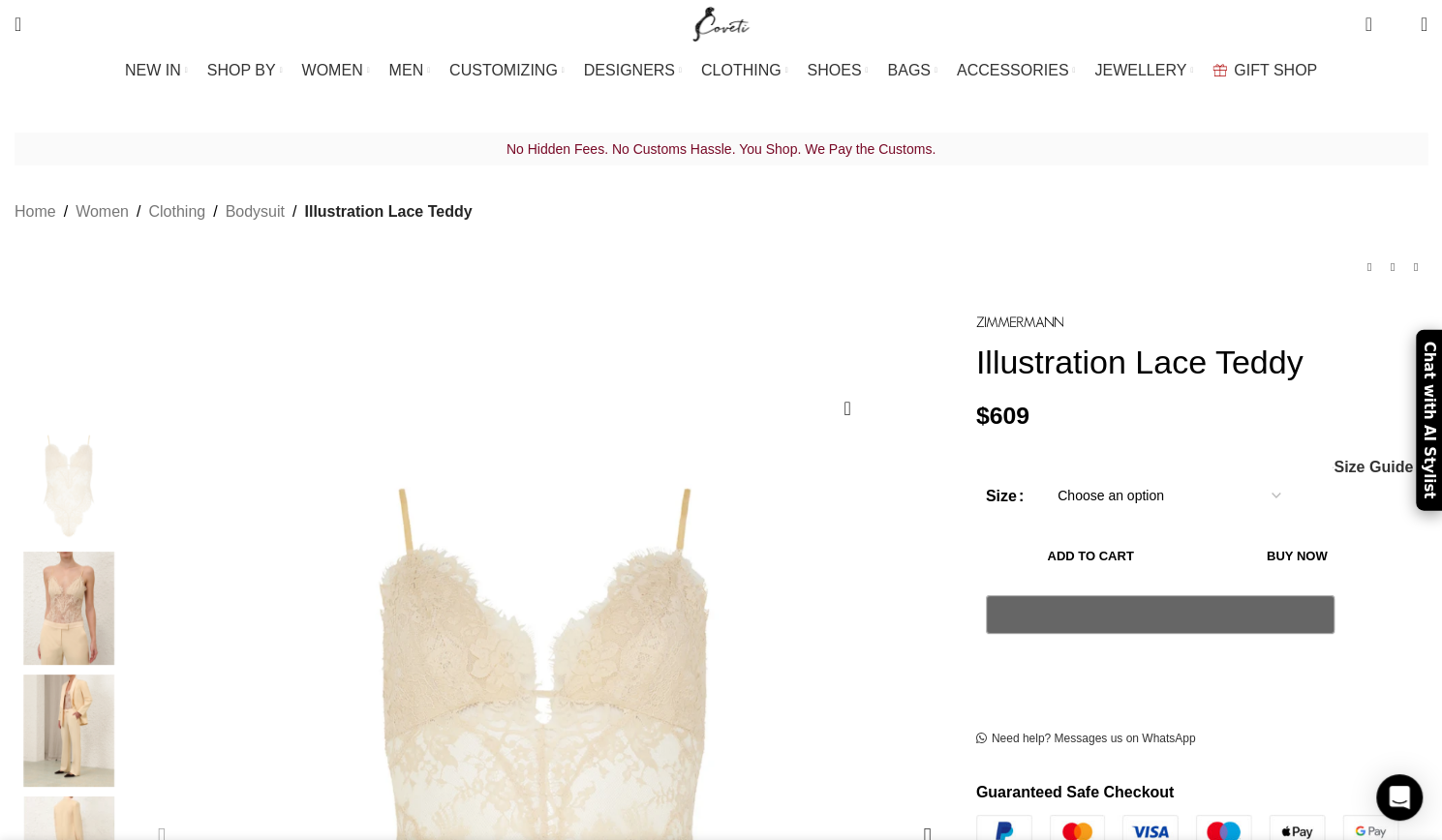
click at [128, 571] on img "2 / 7" at bounding box center [69, 608] width 118 height 113
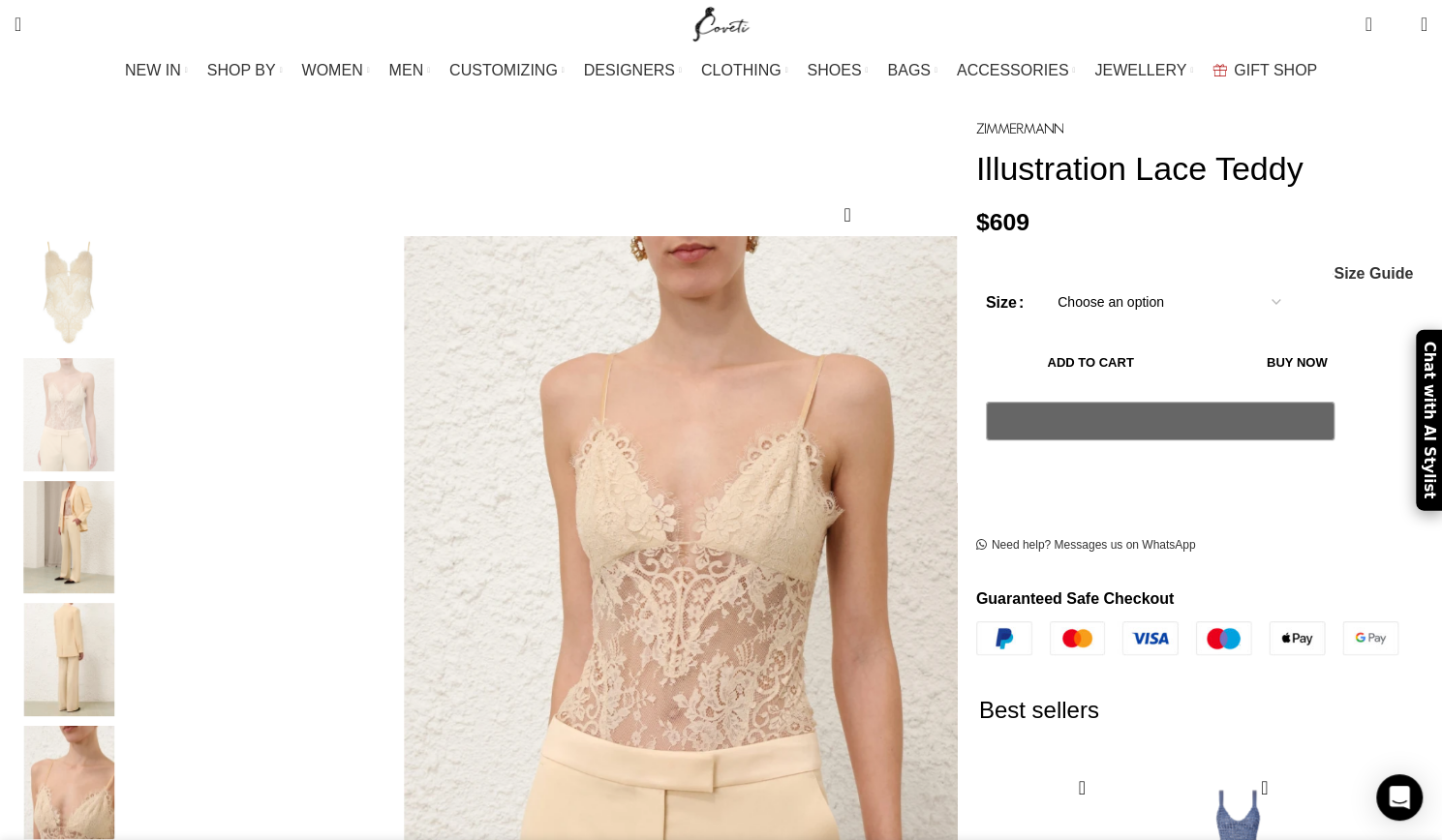
scroll to position [0, 1019]
click at [78, 82] on input "Search" at bounding box center [150, 82] width 291 height 68
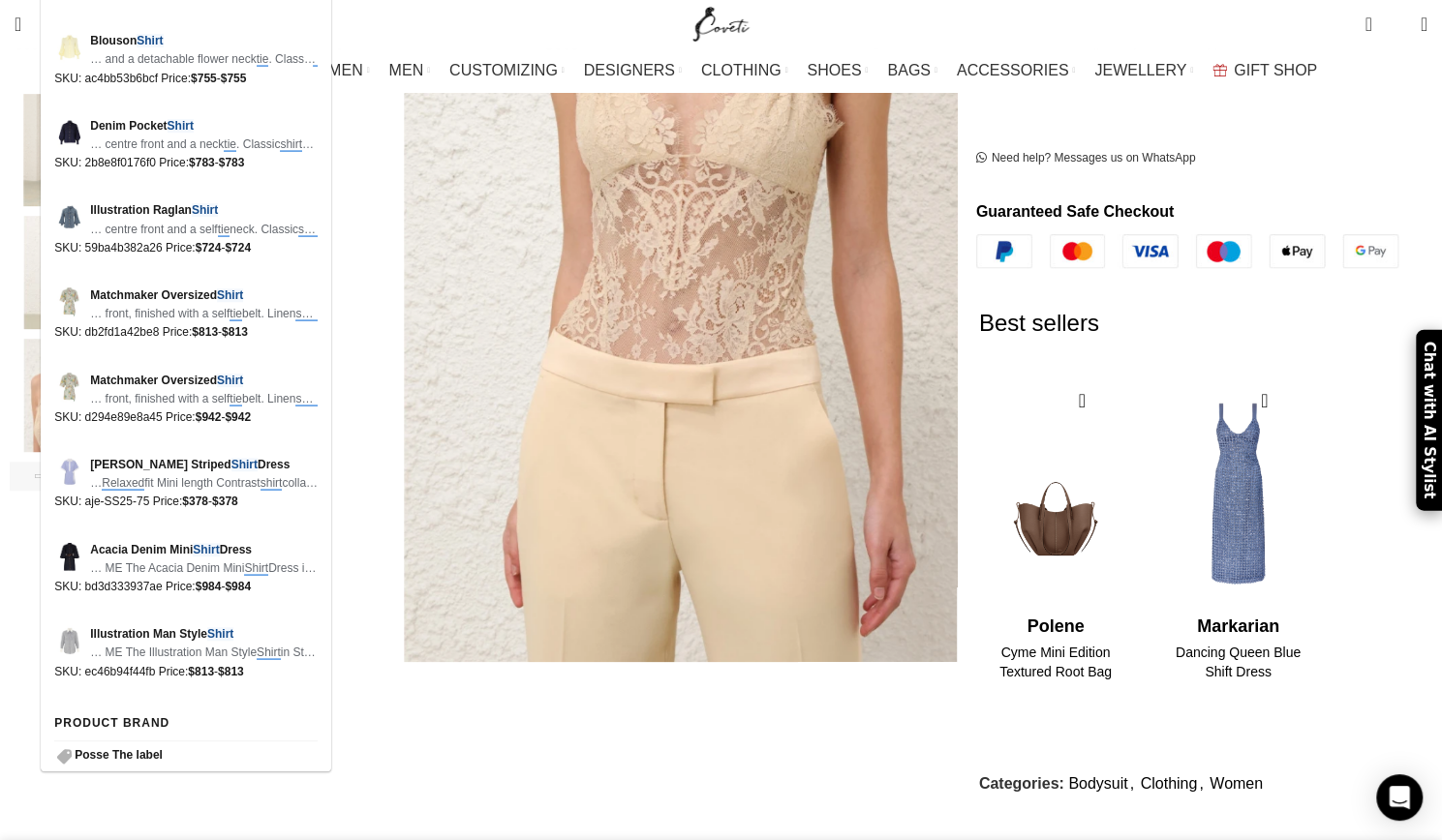
scroll to position [0, 0]
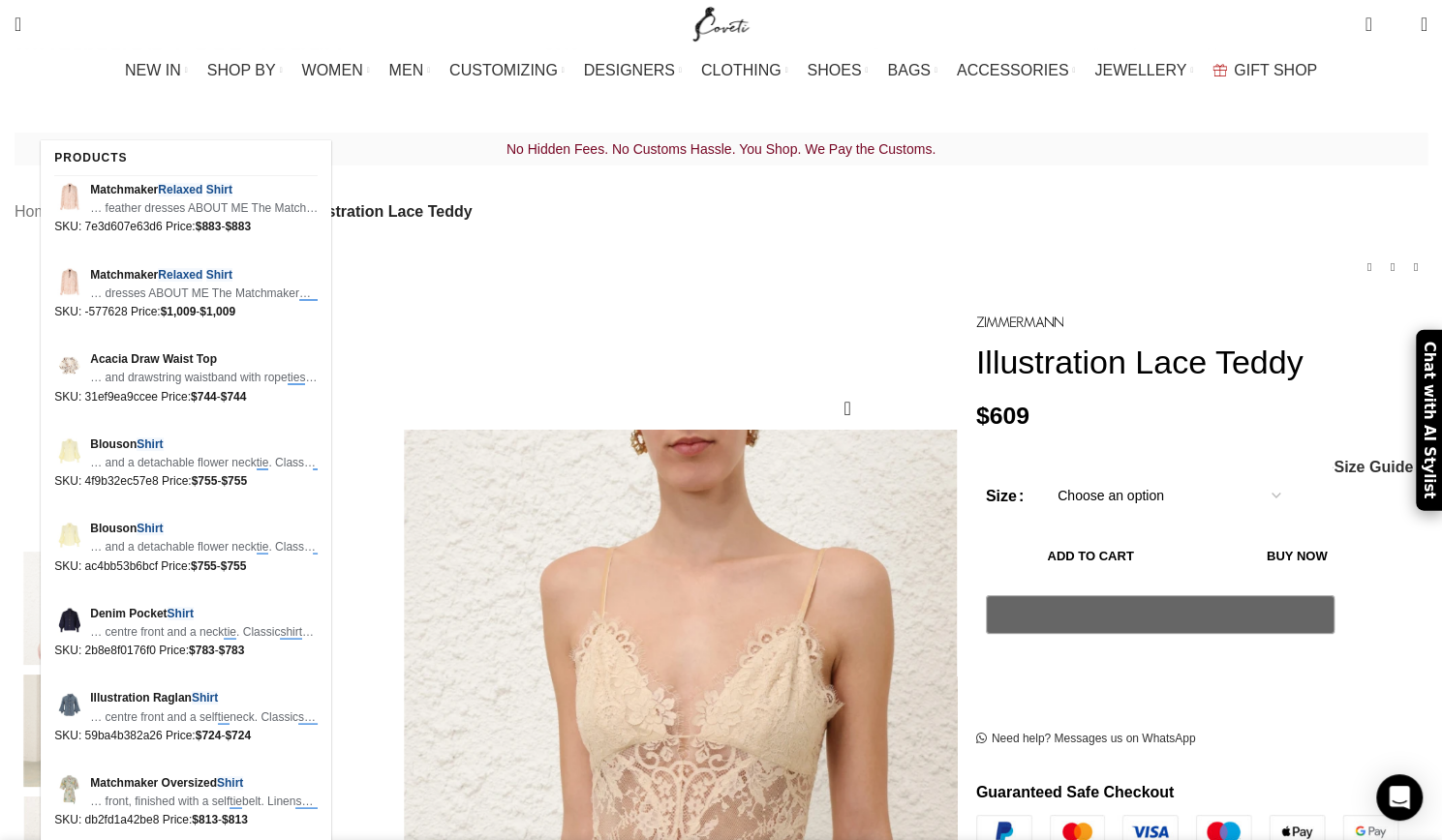
type input "relaxed tie shirt [PERSON_NAME]"
